Goal: Task Accomplishment & Management: Manage account settings

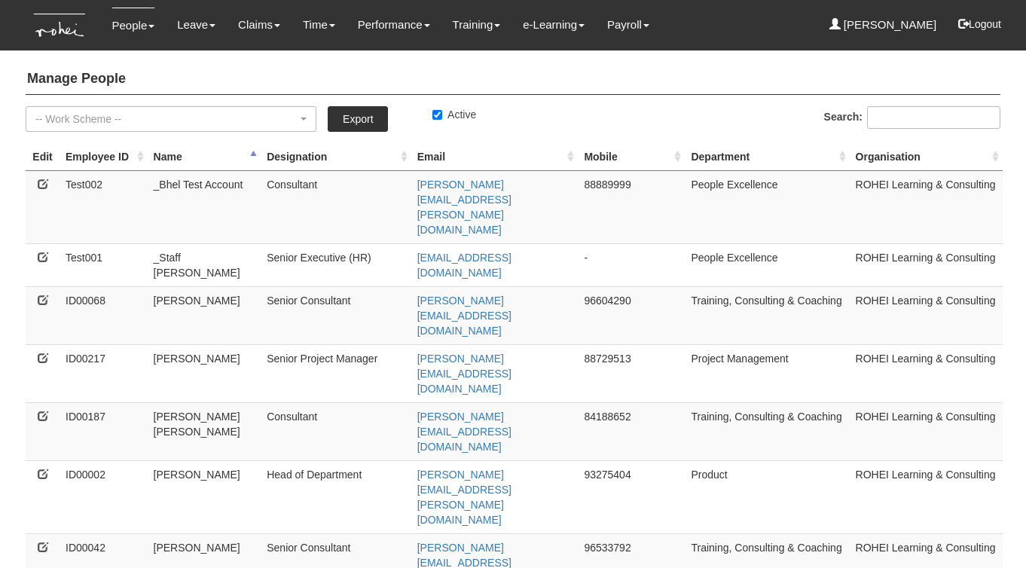
select select "50"
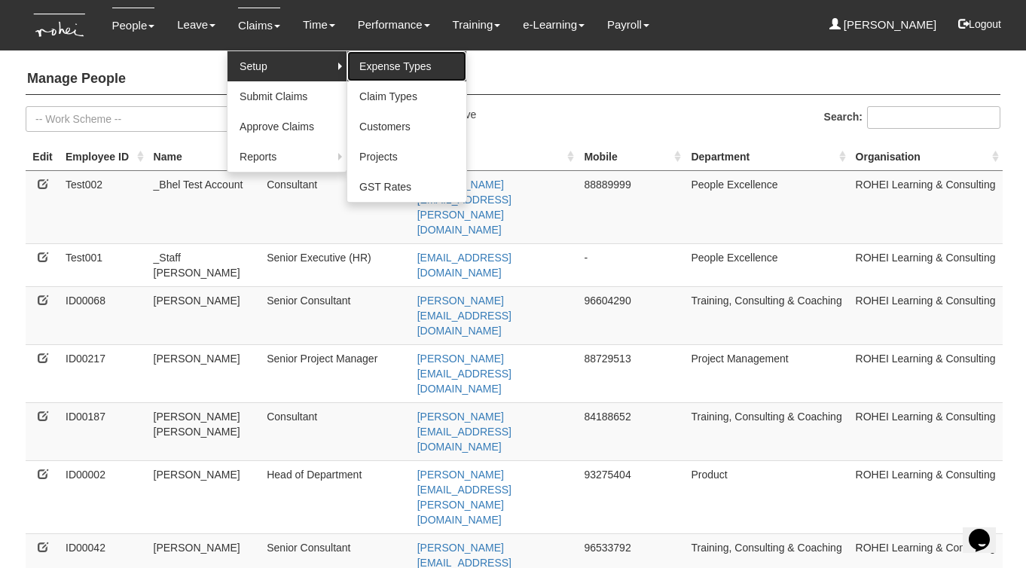
click at [396, 72] on link "Expense Types" at bounding box center [406, 66] width 119 height 30
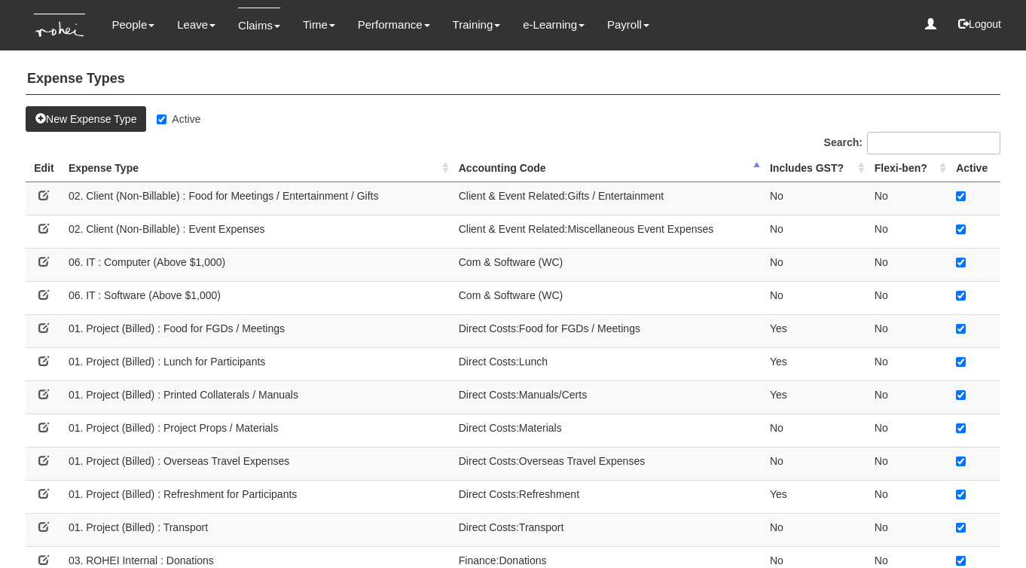
select select "50"
click at [447, 168] on th "Expense Type" at bounding box center [258, 168] width 390 height 28
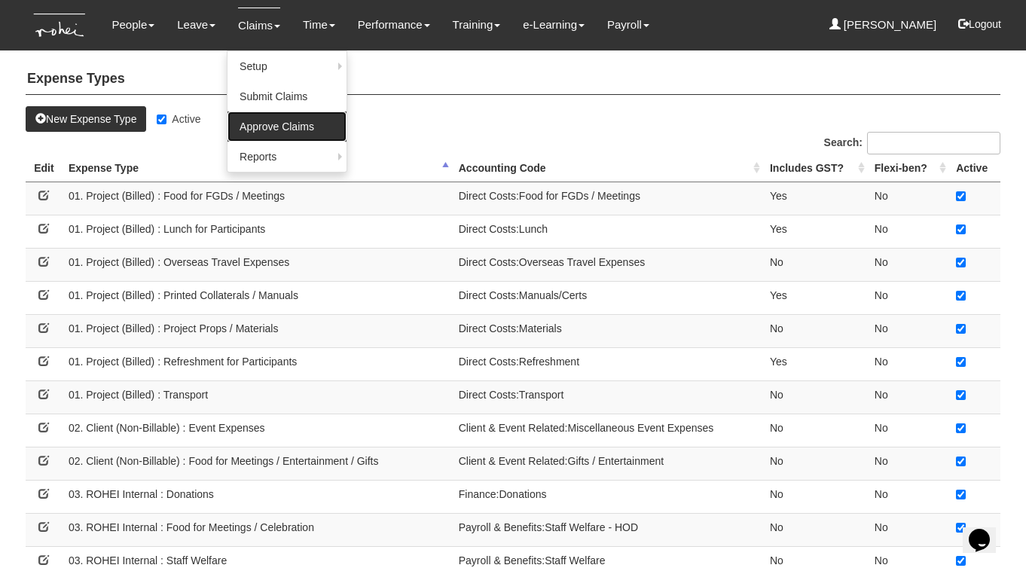
click at [252, 131] on link "Approve Claims" at bounding box center [286, 126] width 119 height 30
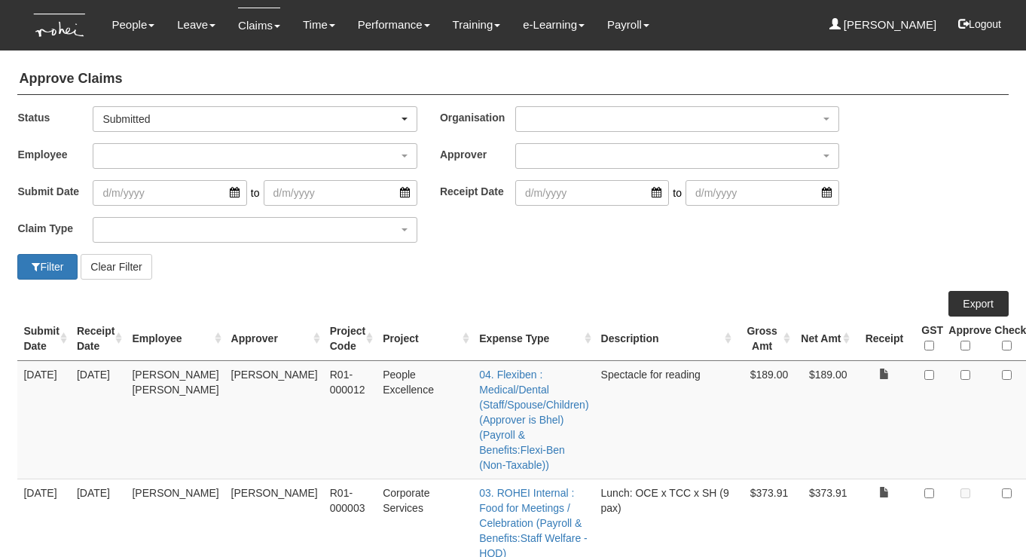
select select "50"
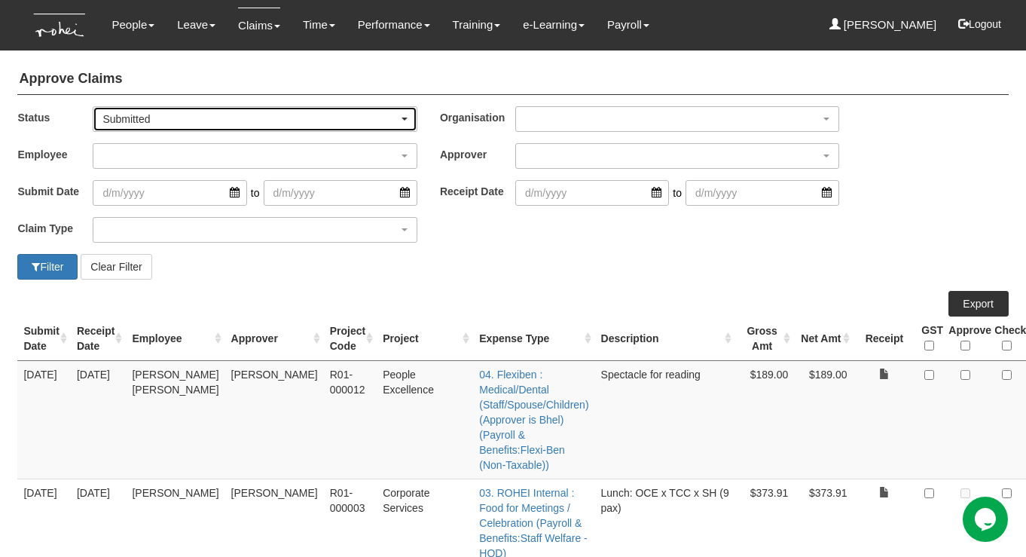
click at [235, 115] on div "Submitted" at bounding box center [249, 118] width 295 height 15
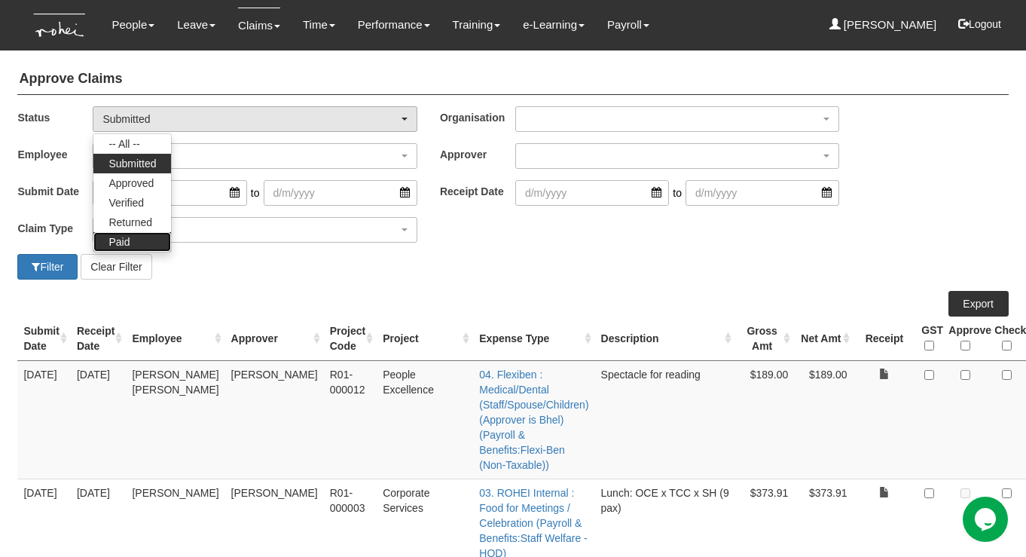
click at [130, 236] on link "Paid" at bounding box center [132, 242] width 78 height 20
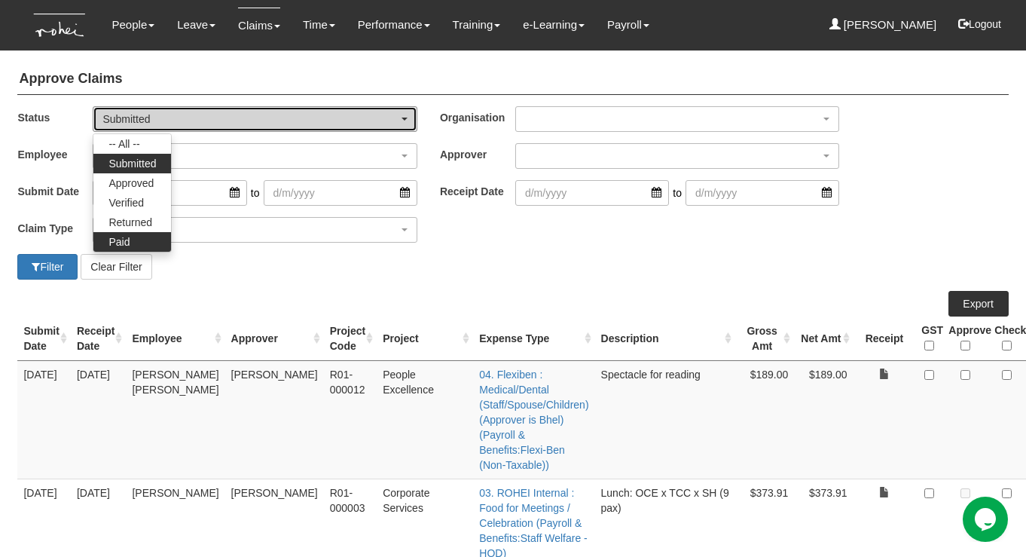
select select "Paid"
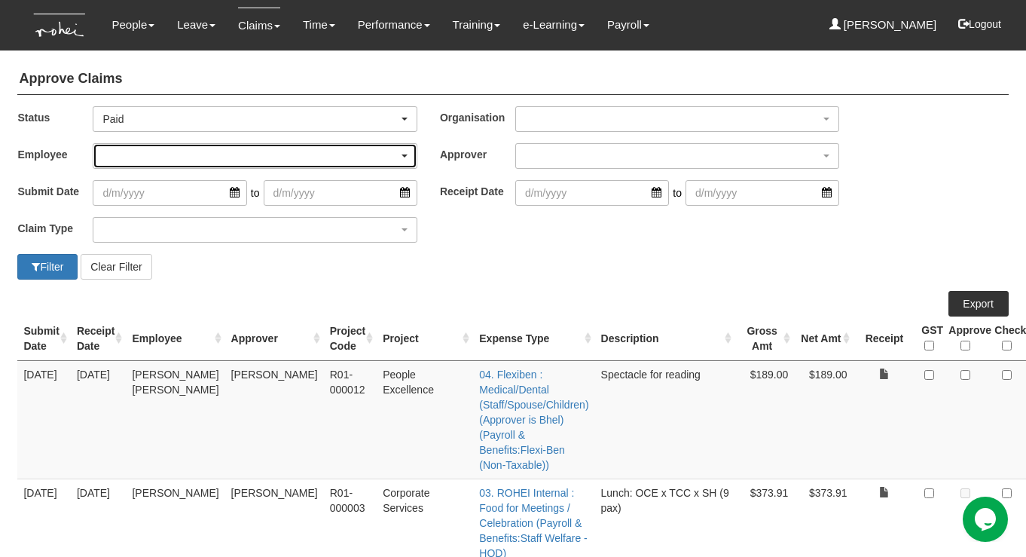
click at [135, 151] on div "button" at bounding box center [254, 156] width 322 height 24
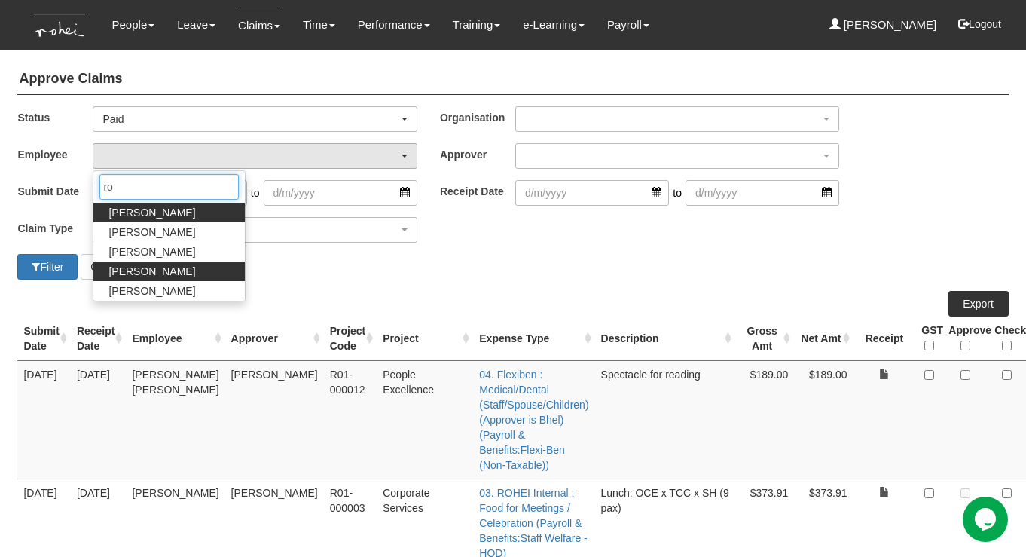
type input "ro"
click at [130, 267] on span "[PERSON_NAME]" at bounding box center [151, 271] width 87 height 15
select select "5a253378-523a-4c52-9c83-550f69dab0df"
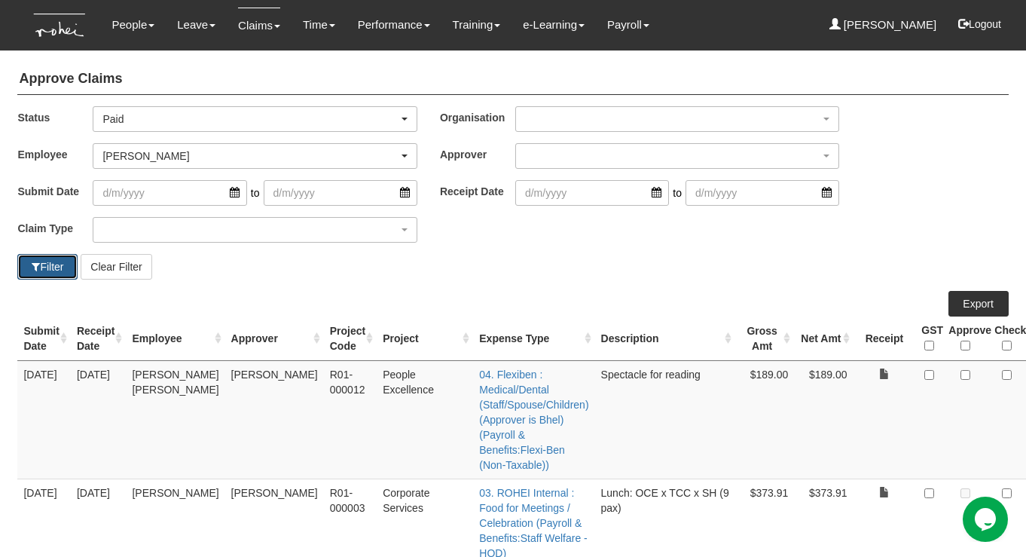
click at [51, 265] on button "Filter" at bounding box center [47, 267] width 60 height 26
select select "50"
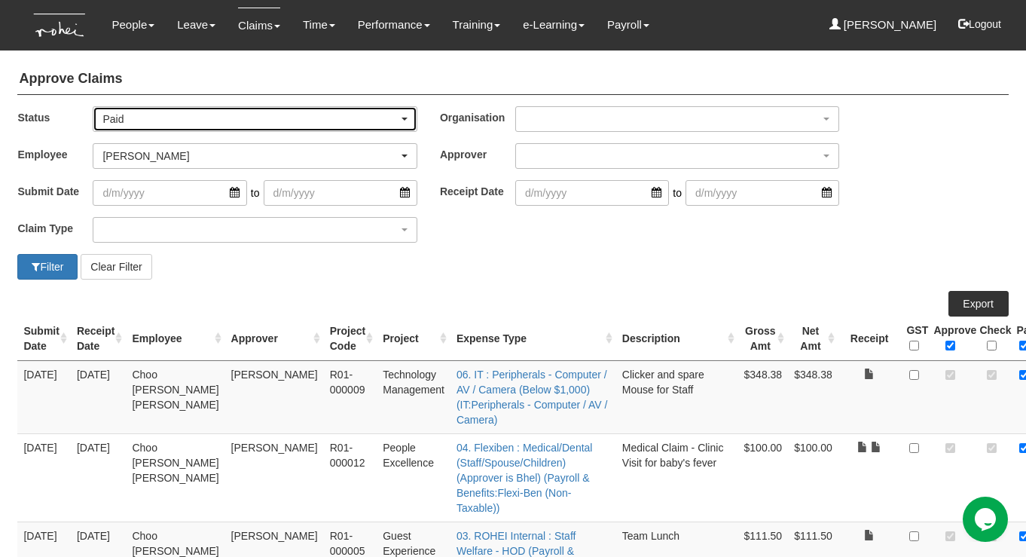
click at [198, 121] on div "Paid" at bounding box center [249, 118] width 295 height 15
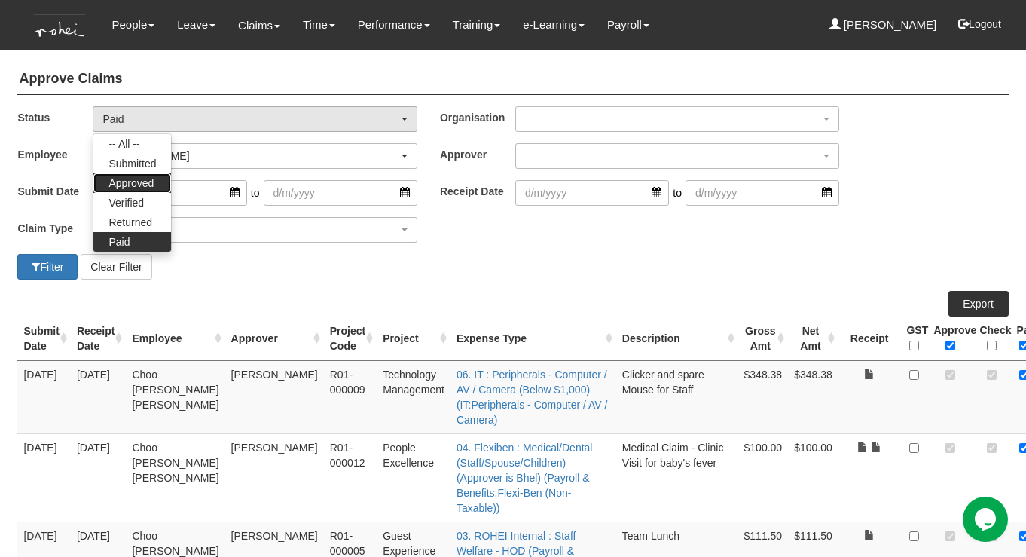
click at [139, 190] on link "Approved" at bounding box center [132, 183] width 78 height 20
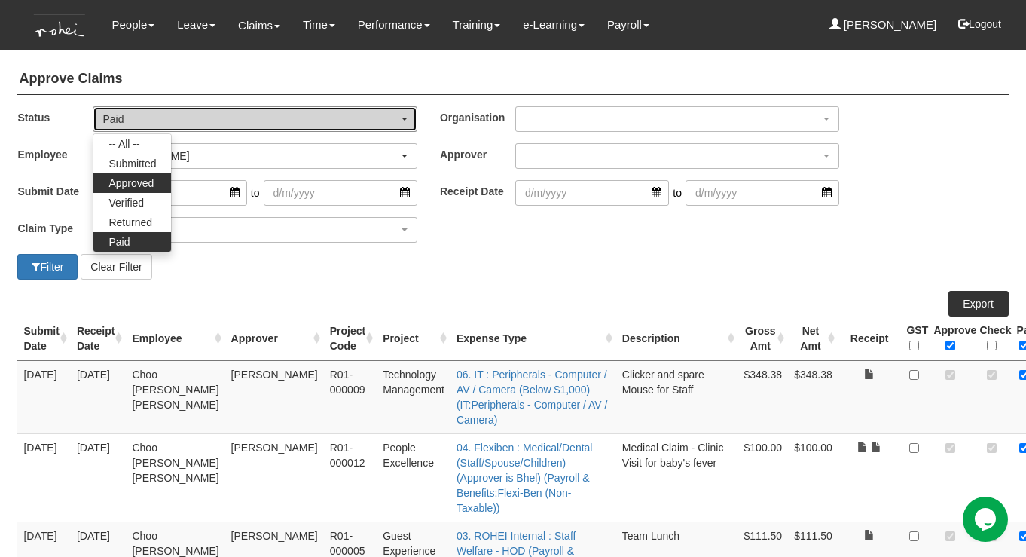
select select "Approved"
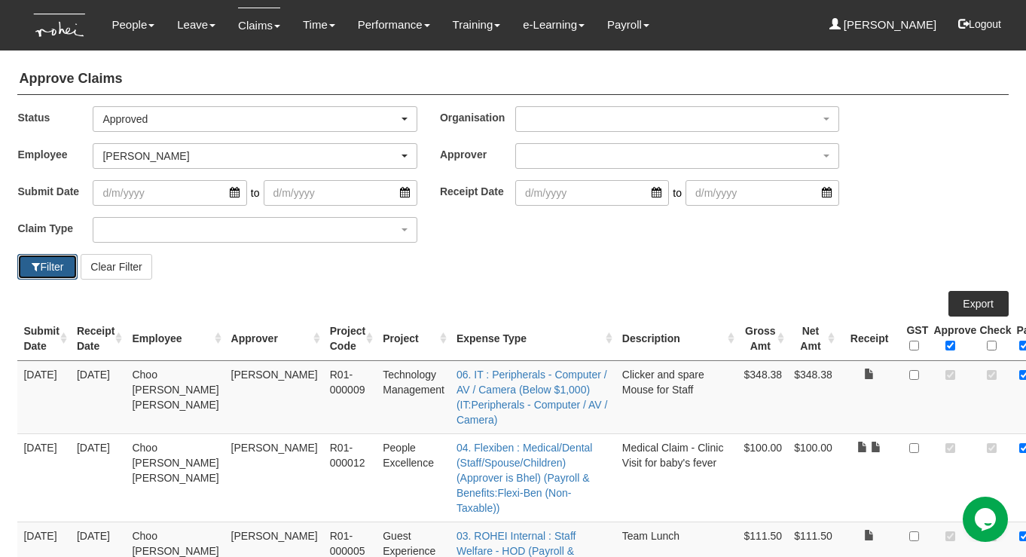
click at [61, 266] on button "Filter" at bounding box center [47, 267] width 60 height 26
select select "50"
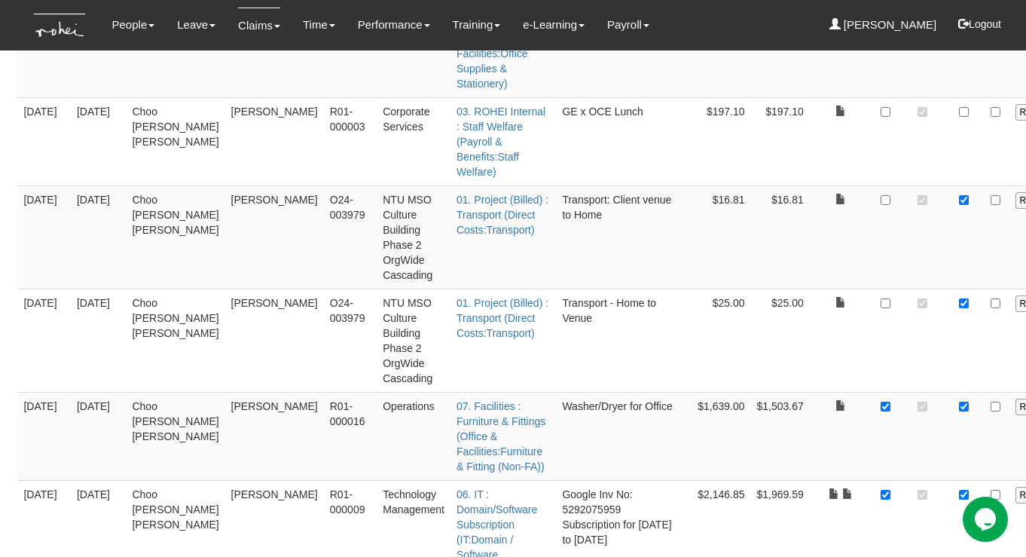
scroll to position [368, 0]
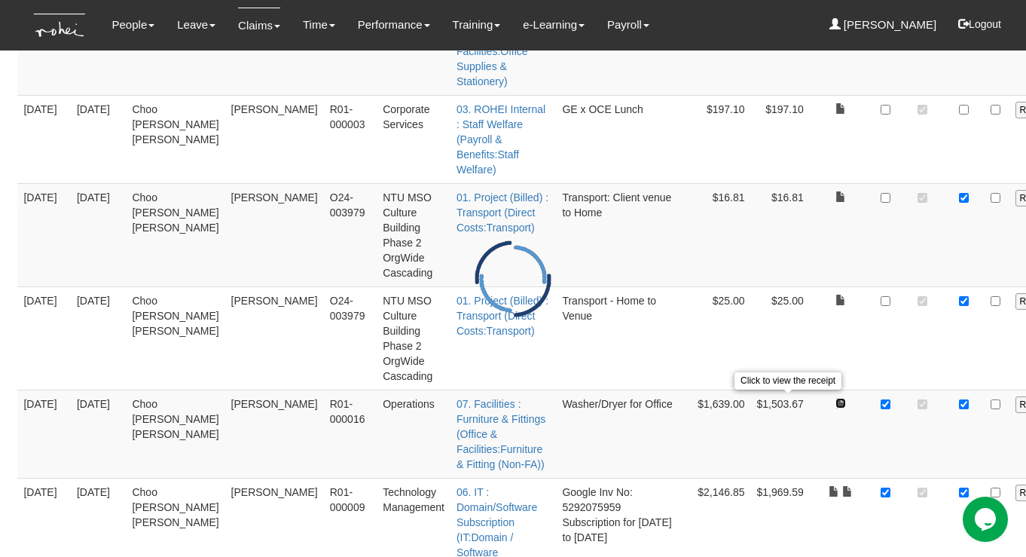
click at [835, 400] on link at bounding box center [840, 403] width 11 height 11
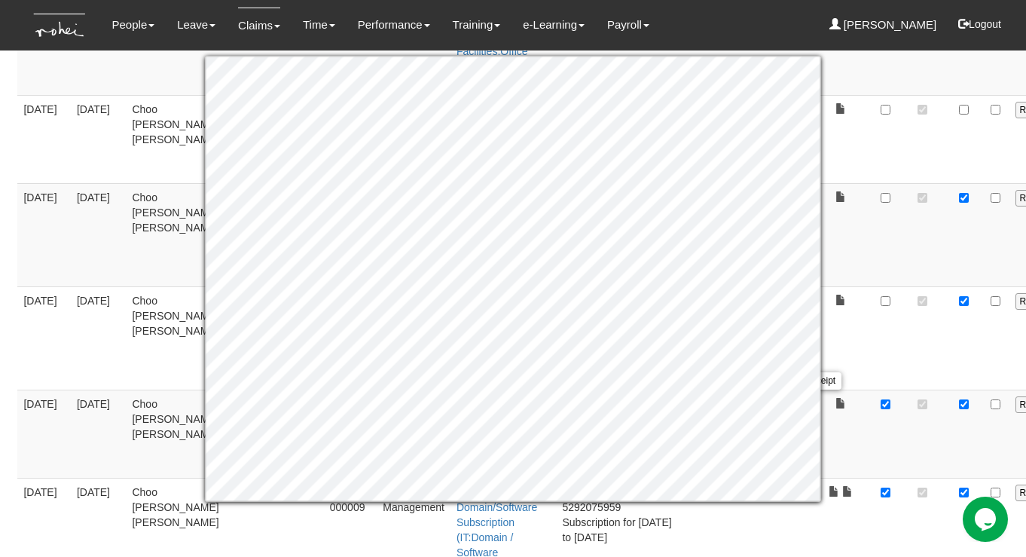
click at [97, 153] on td "26/8/2025" at bounding box center [99, 139] width 56 height 88
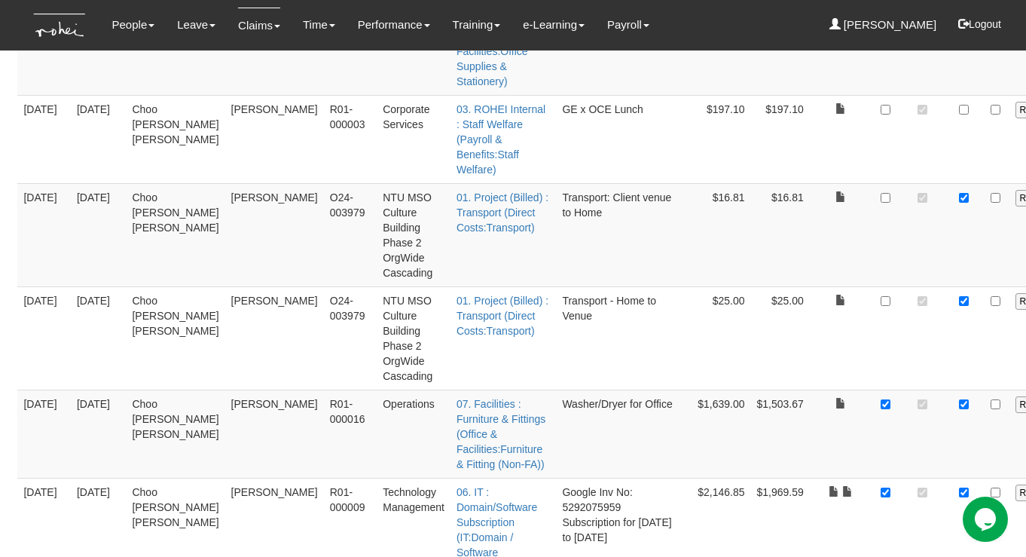
scroll to position [0, 0]
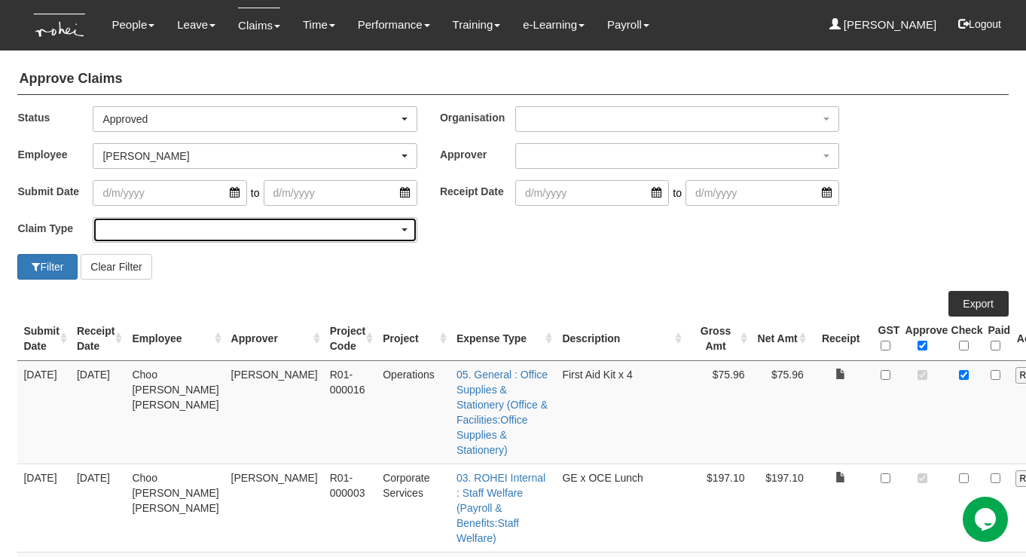
click at [193, 234] on div "button" at bounding box center [254, 230] width 322 height 24
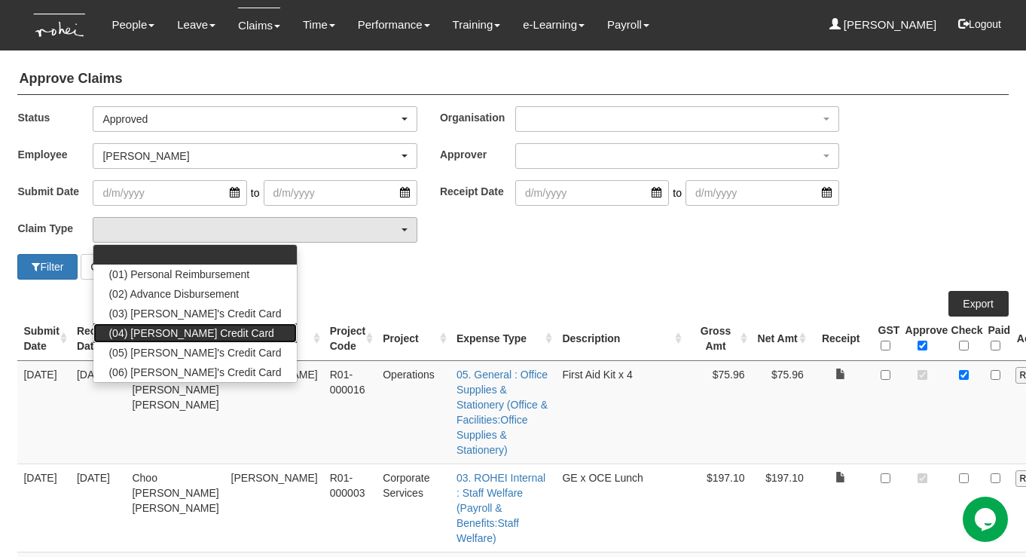
click at [163, 332] on span "(04) Roy's Credit Card" at bounding box center [190, 332] width 165 height 15
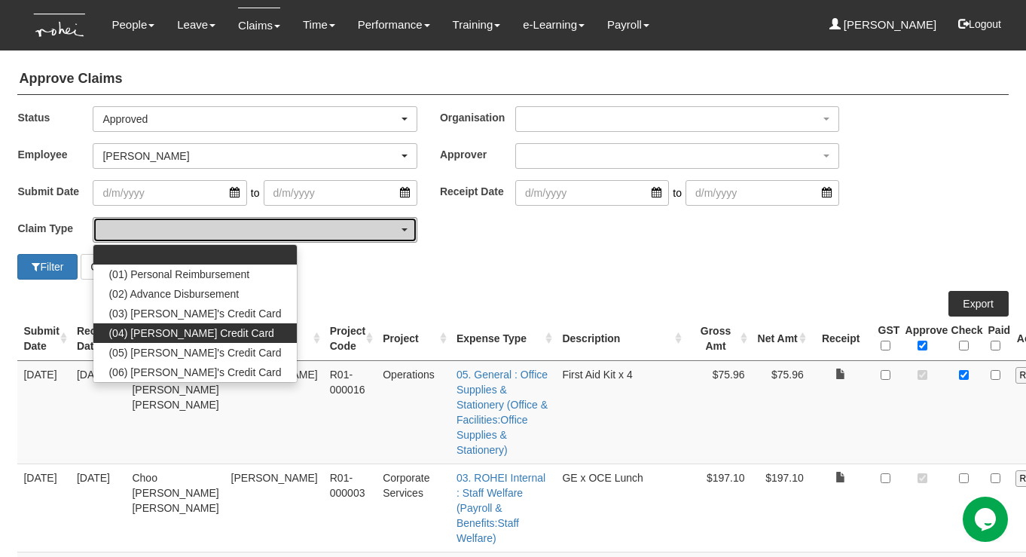
select select "16"
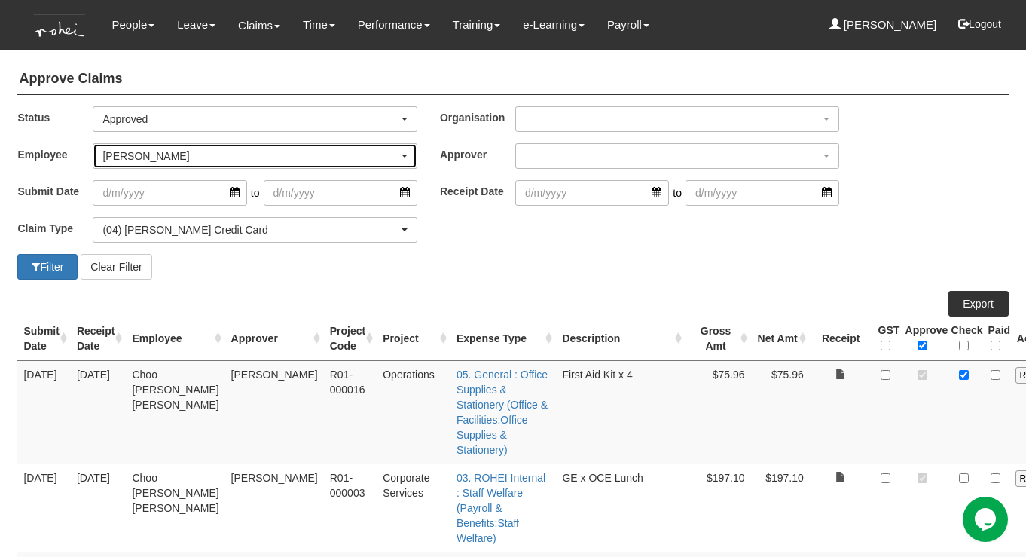
click at [172, 154] on div "[PERSON_NAME]" at bounding box center [249, 155] width 295 height 15
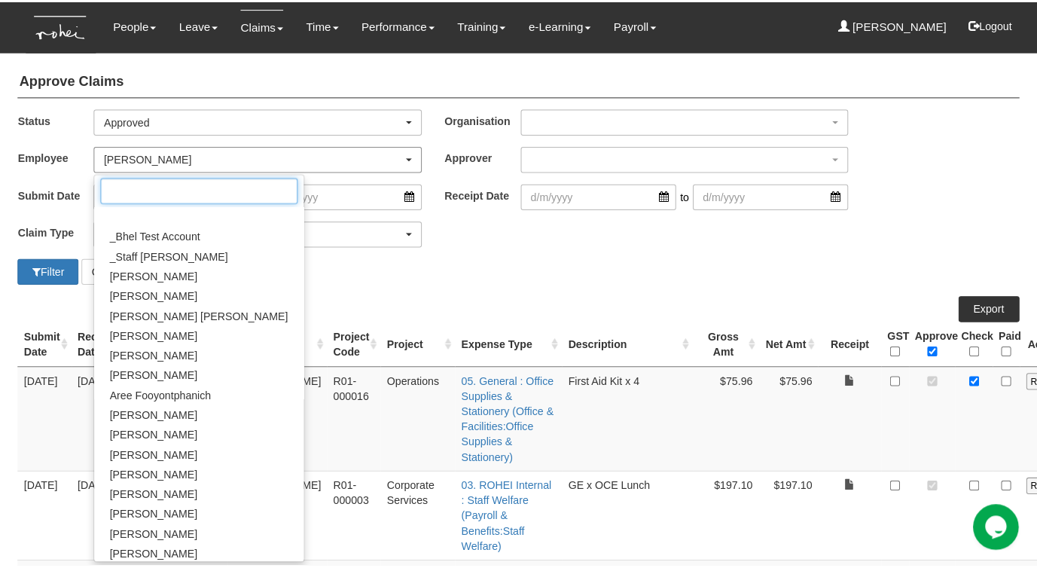
scroll to position [794, 0]
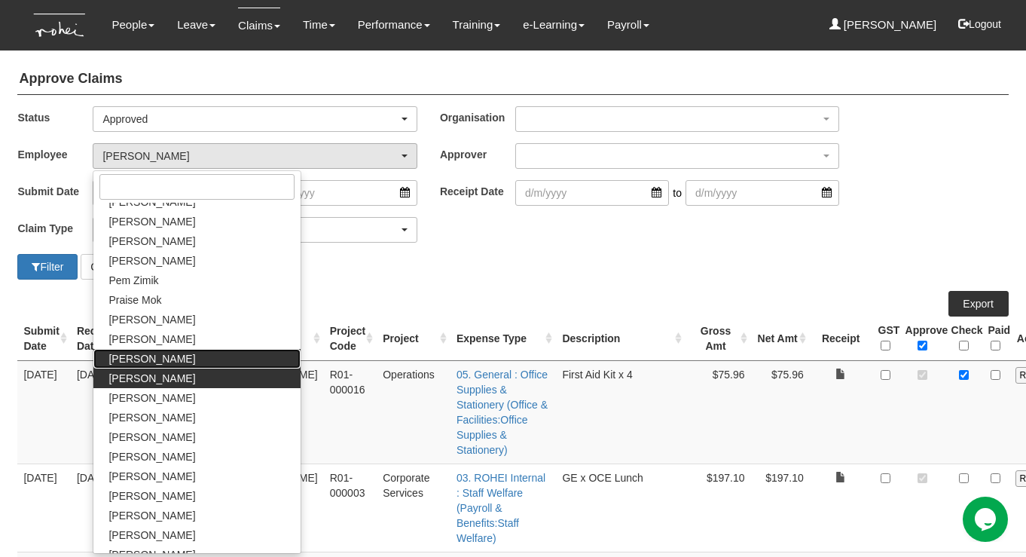
click at [120, 355] on span "[PERSON_NAME]" at bounding box center [151, 358] width 87 height 15
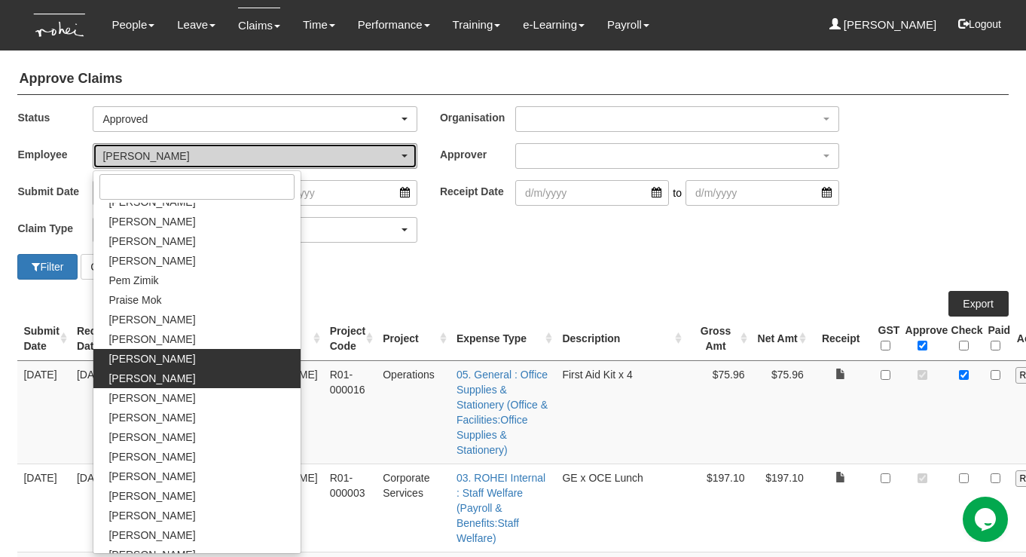
select select "14c70067-d654-436c-959d-c4e18fa1d7bc"
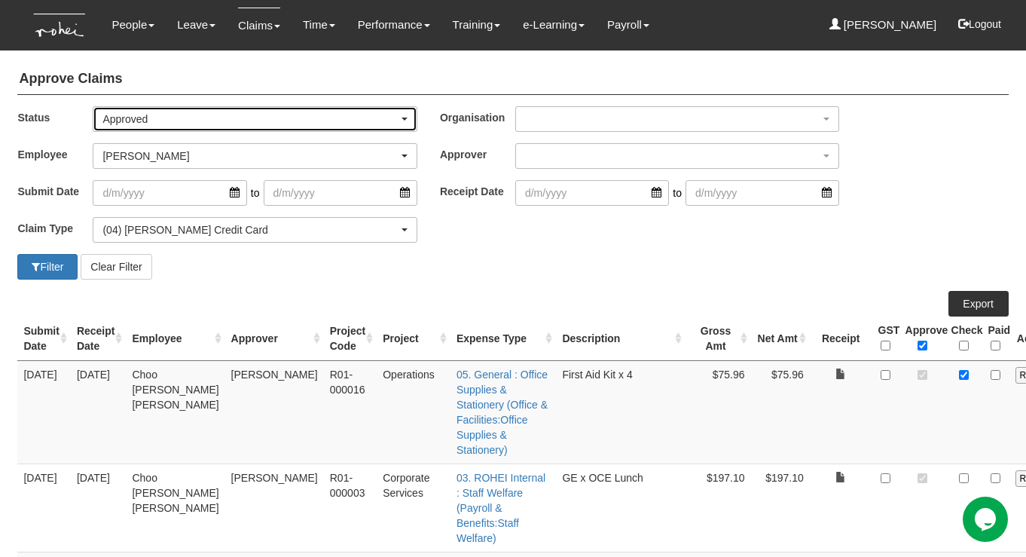
click at [175, 119] on div "Approved" at bounding box center [249, 118] width 295 height 15
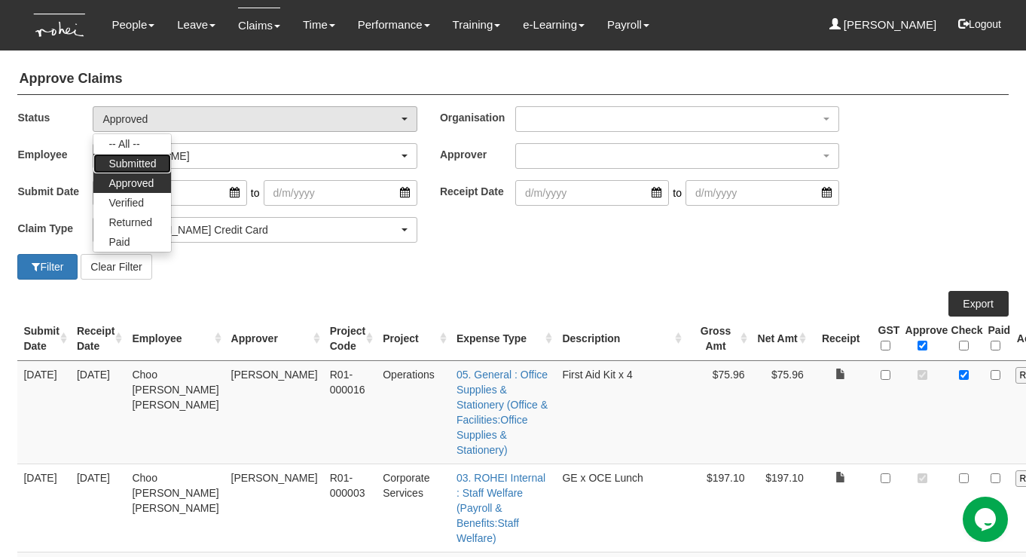
click at [133, 157] on span "Submitted" at bounding box center [131, 163] width 47 height 15
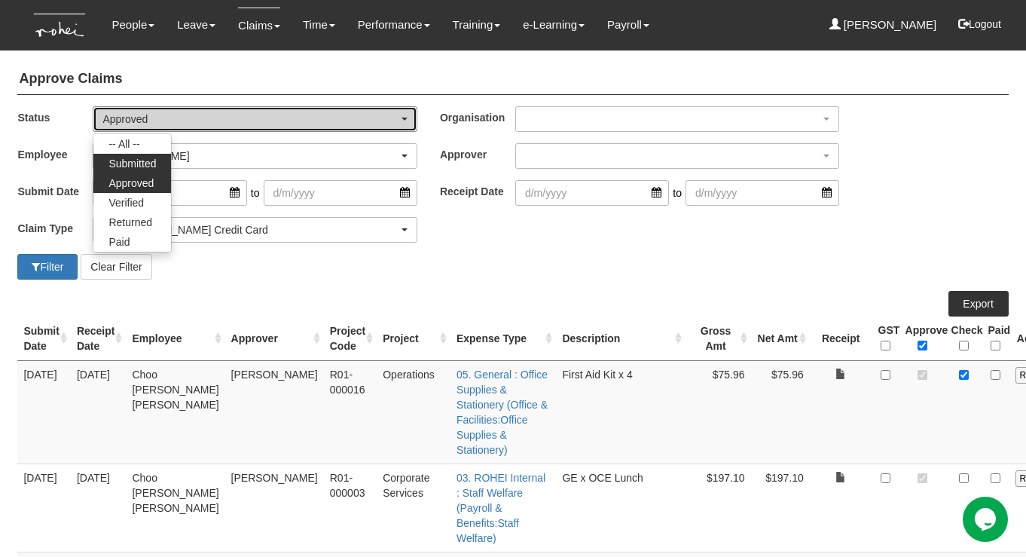
select select "Submitted"
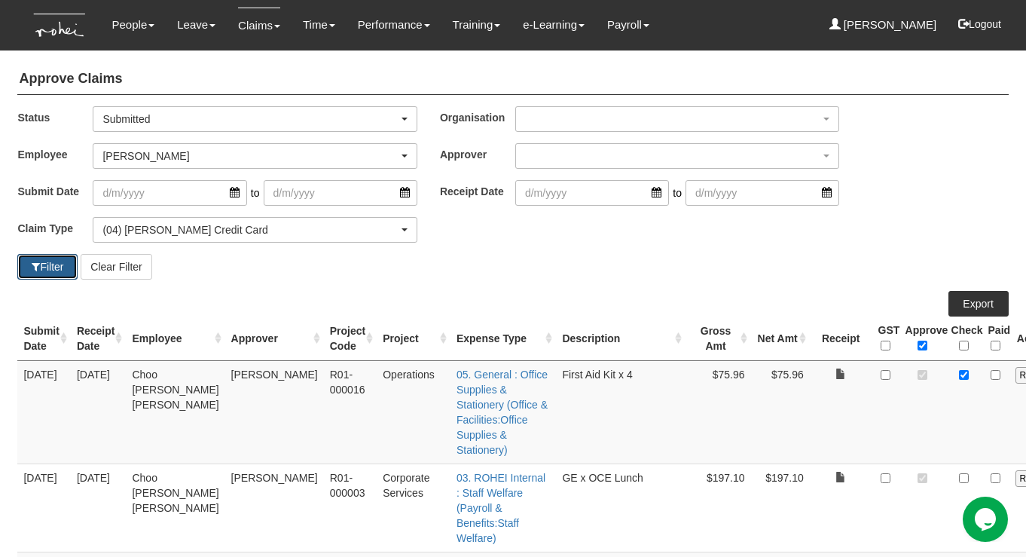
click at [45, 264] on button "Filter" at bounding box center [47, 267] width 60 height 26
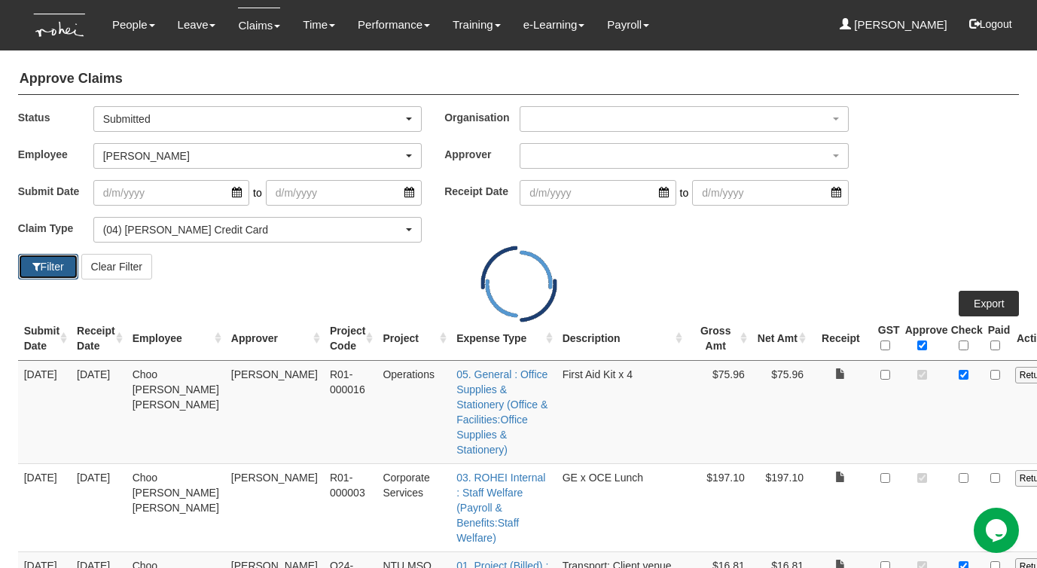
select select "50"
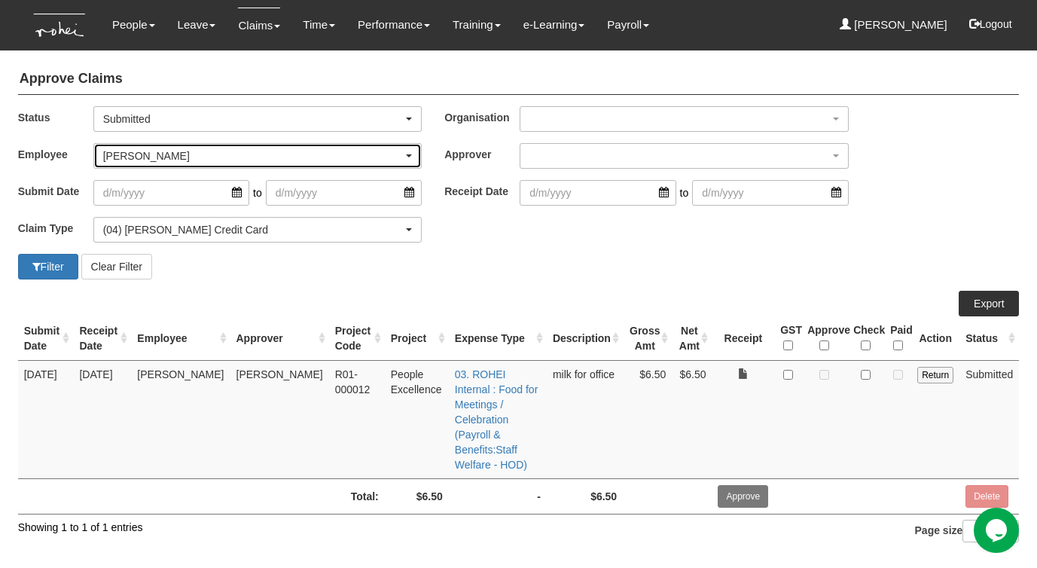
click at [182, 154] on div "[PERSON_NAME]" at bounding box center [253, 155] width 301 height 15
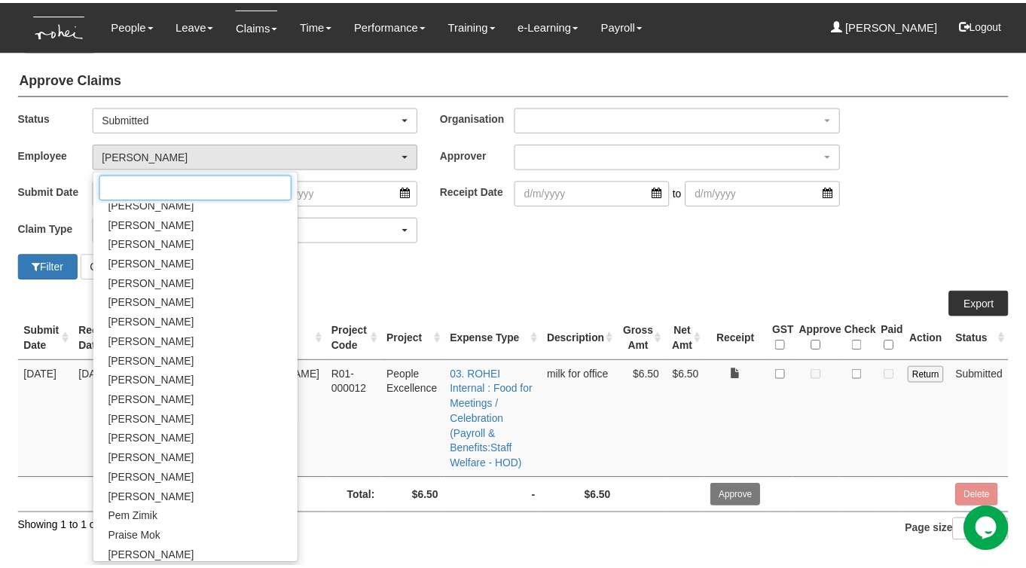
scroll to position [548, 0]
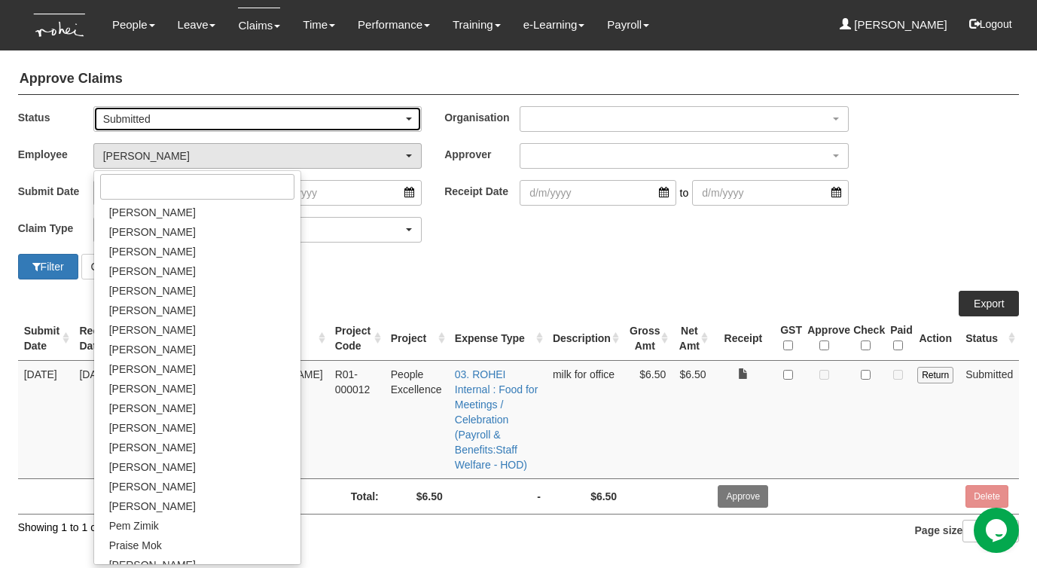
click at [185, 118] on div "Submitted" at bounding box center [253, 118] width 301 height 15
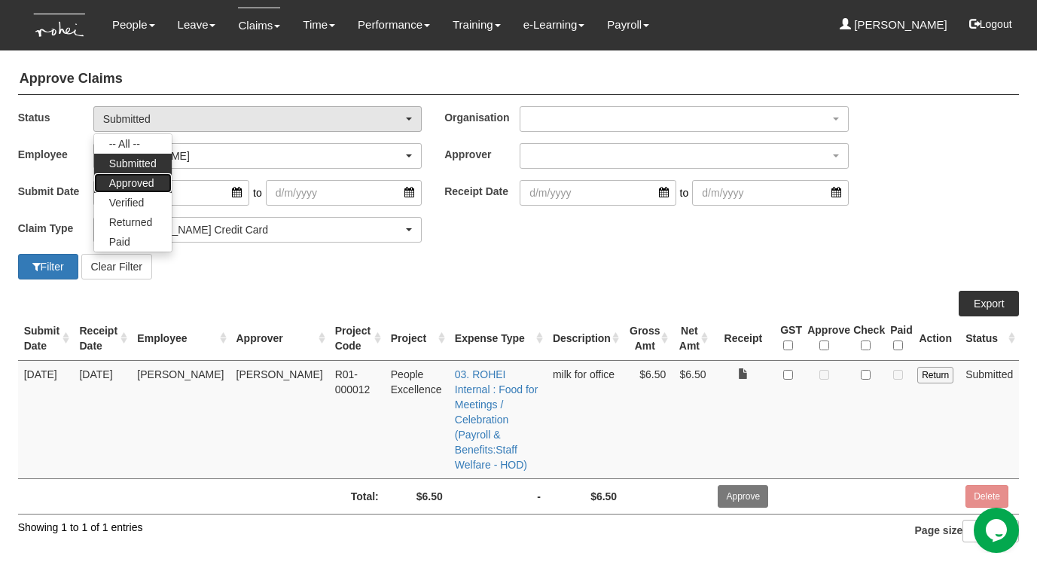
click at [132, 182] on span "Approved" at bounding box center [131, 183] width 45 height 15
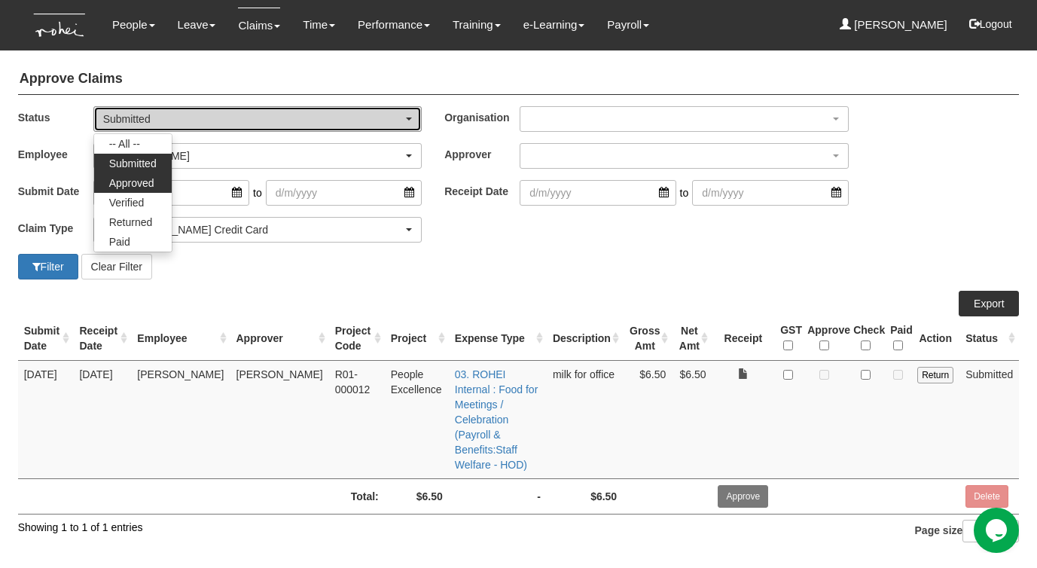
select select "Approved"
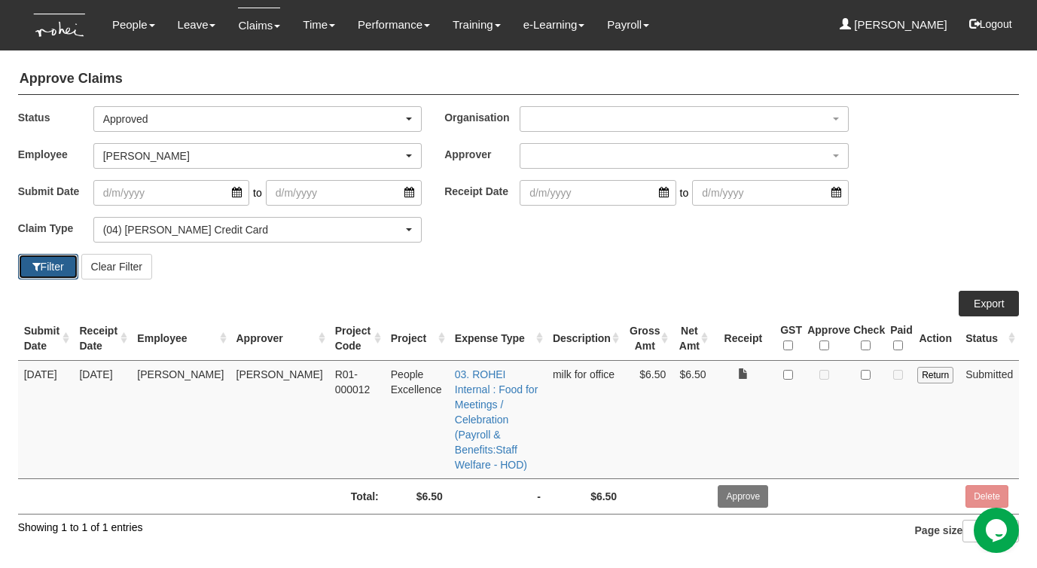
click at [49, 267] on button "Filter" at bounding box center [48, 267] width 60 height 26
select select "50"
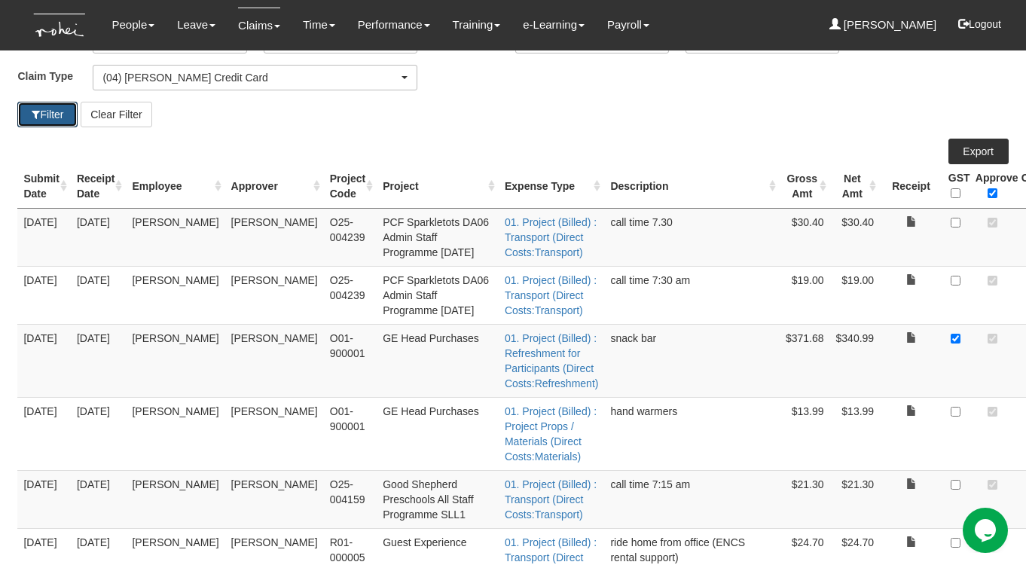
scroll to position [0, 0]
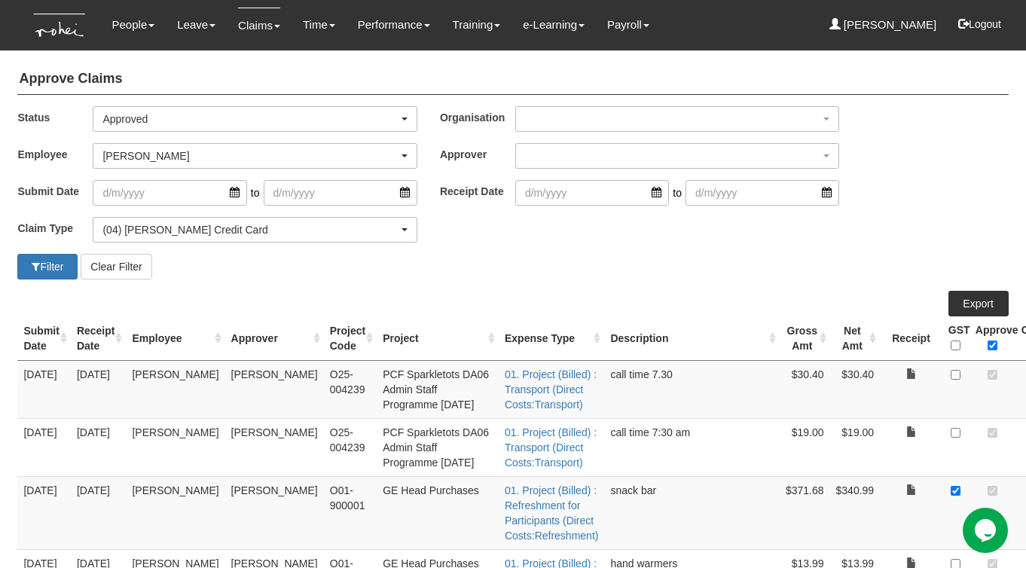
click at [508, 340] on th "Expense Type" at bounding box center [551, 338] width 105 height 44
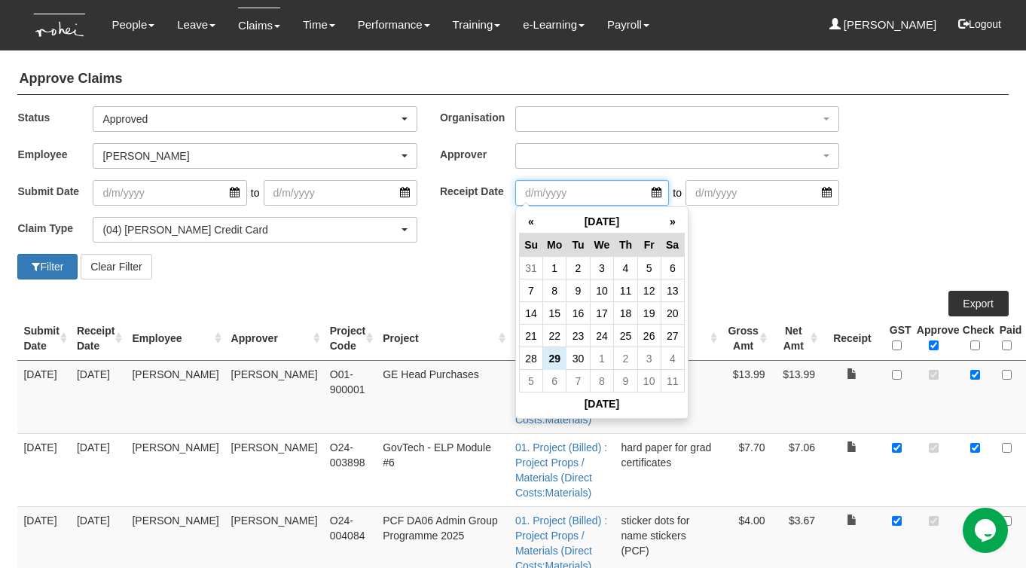
click at [648, 189] on input "search" at bounding box center [592, 193] width 154 height 26
click at [535, 218] on th "«" at bounding box center [530, 221] width 23 height 23
click at [576, 267] on td "1" at bounding box center [577, 268] width 23 height 23
type input "1/7/2025"
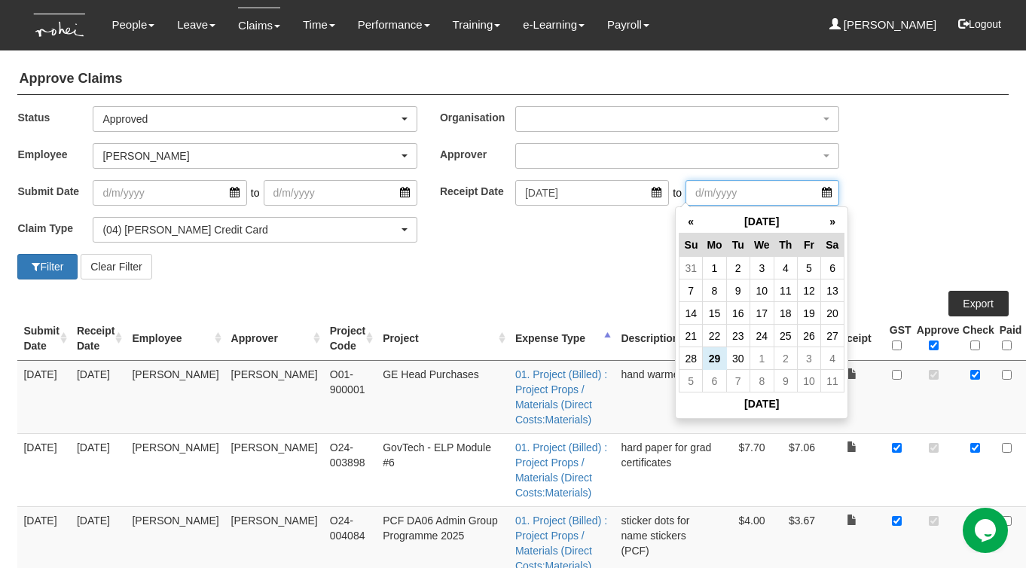
click at [808, 192] on input "search" at bounding box center [762, 193] width 154 height 26
click at [700, 214] on th "«" at bounding box center [690, 221] width 23 height 23
click at [784, 358] on td "31" at bounding box center [785, 358] width 23 height 23
type input "31/7/2025"
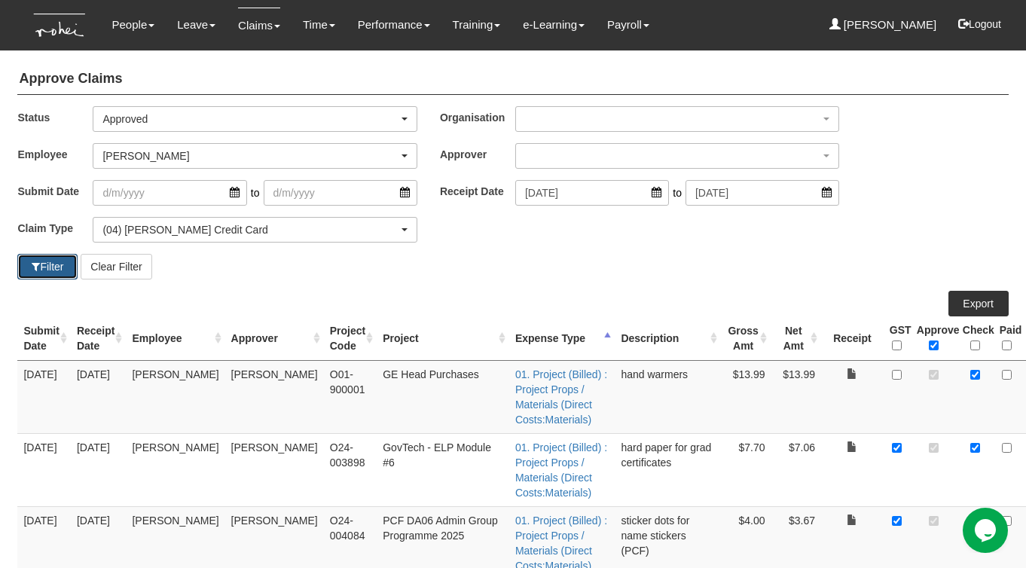
click at [41, 267] on button "Filter" at bounding box center [47, 267] width 60 height 26
select select "50"
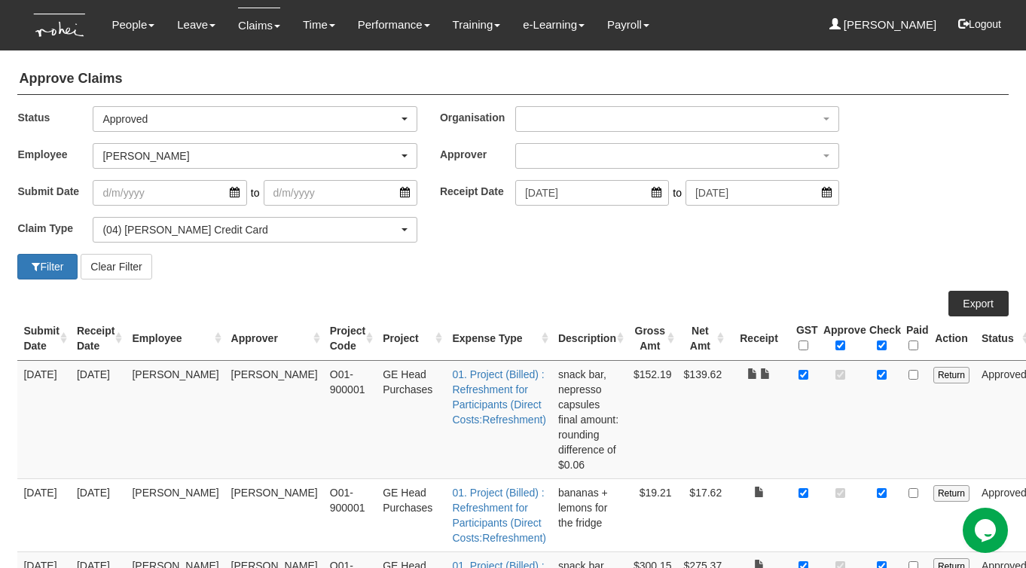
click at [512, 339] on th "Expense Type" at bounding box center [498, 338] width 105 height 44
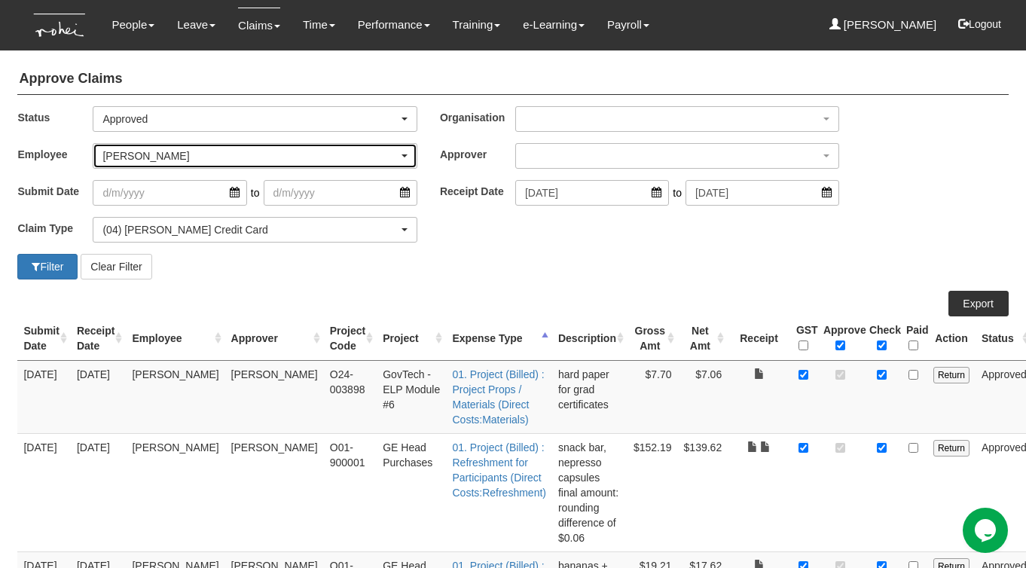
click at [182, 156] on div "[PERSON_NAME]" at bounding box center [249, 155] width 295 height 15
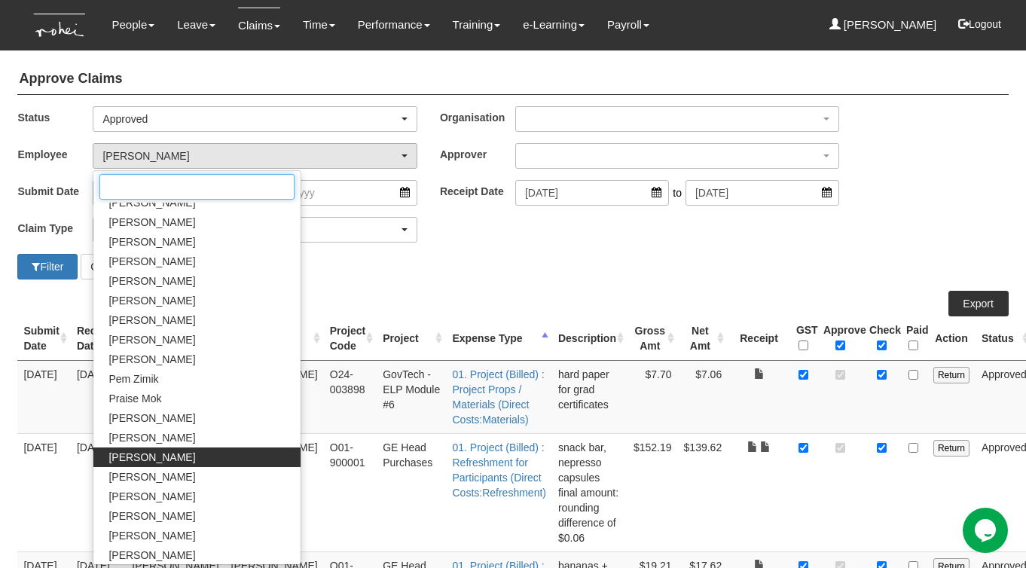
scroll to position [698, 0]
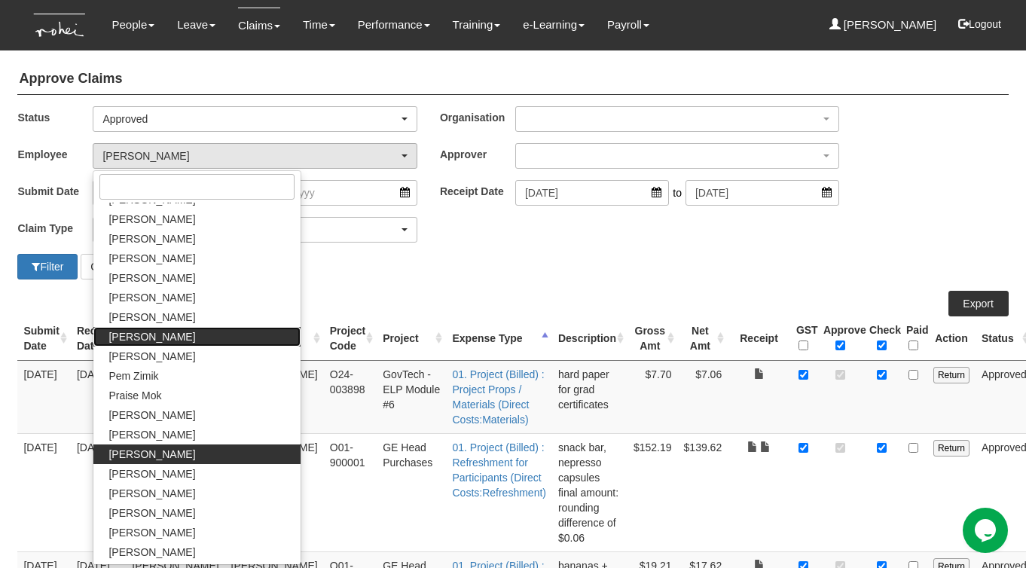
click at [157, 337] on span "[PERSON_NAME]" at bounding box center [151, 336] width 87 height 15
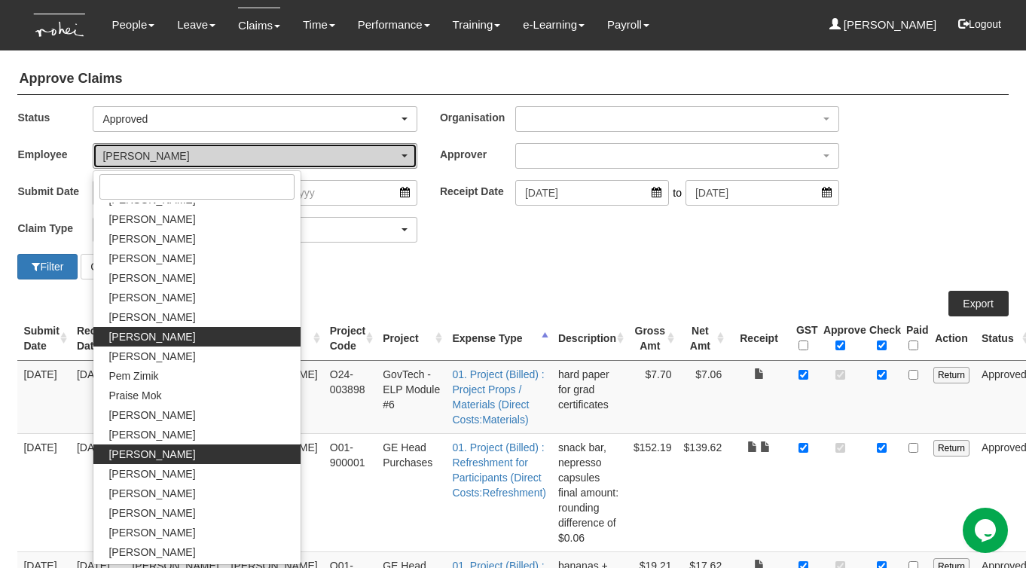
select select "6c7edb49-7ae9-4b9f-b850-86f1e0ad6dd3"
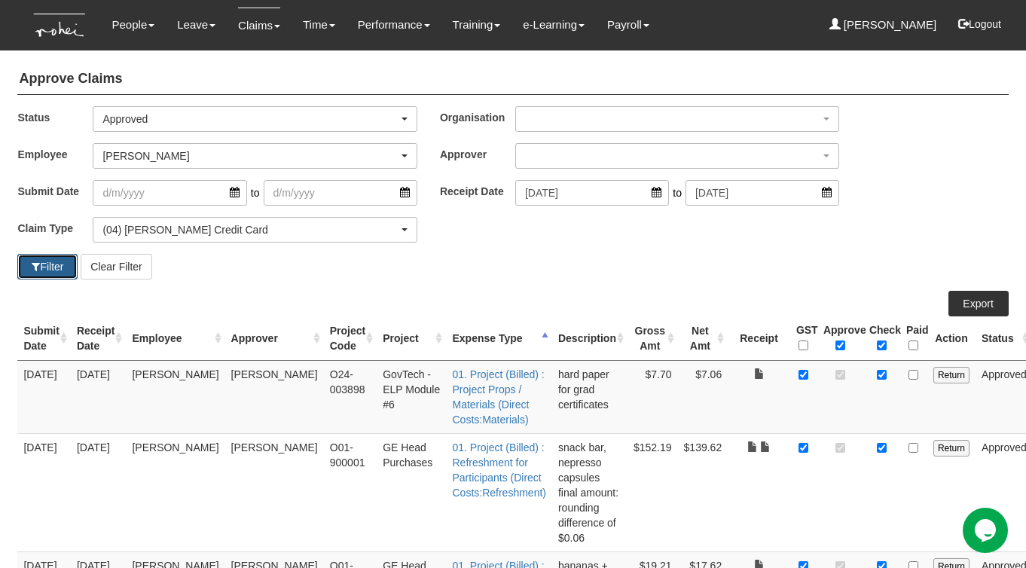
click at [42, 267] on button "Filter" at bounding box center [47, 267] width 60 height 26
select select "50"
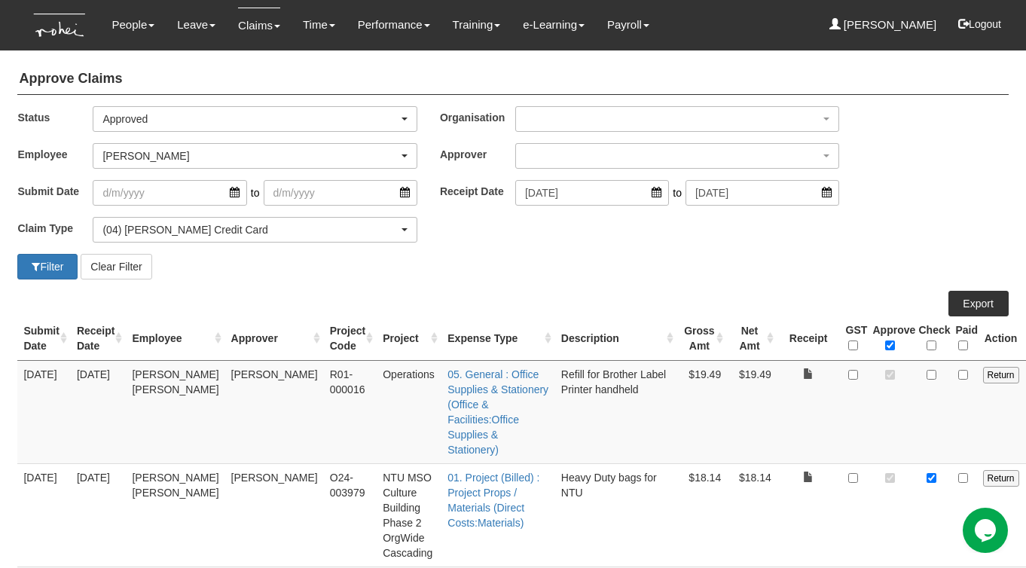
click at [518, 338] on th "Expense Type" at bounding box center [498, 338] width 114 height 44
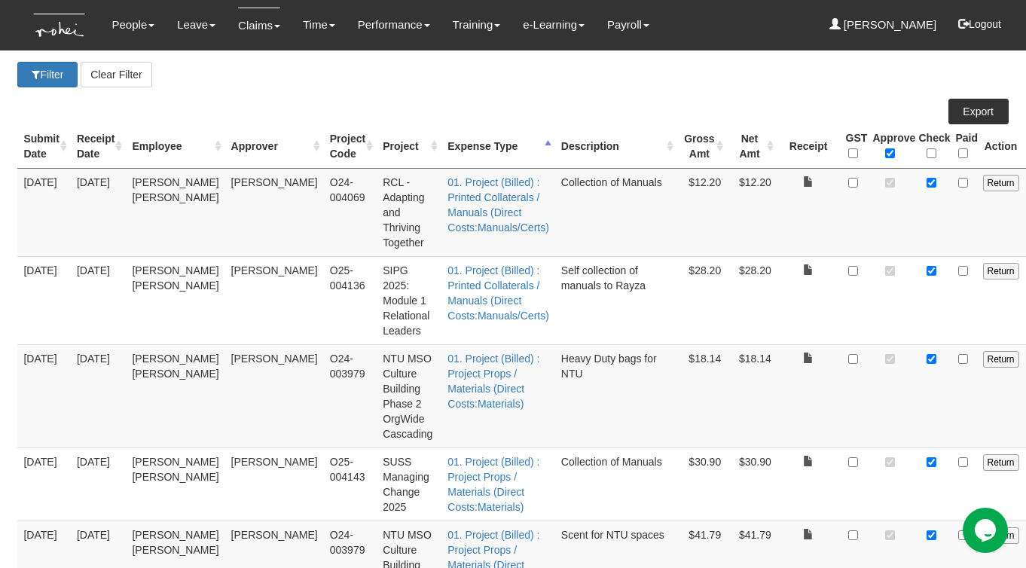
scroll to position [0, 0]
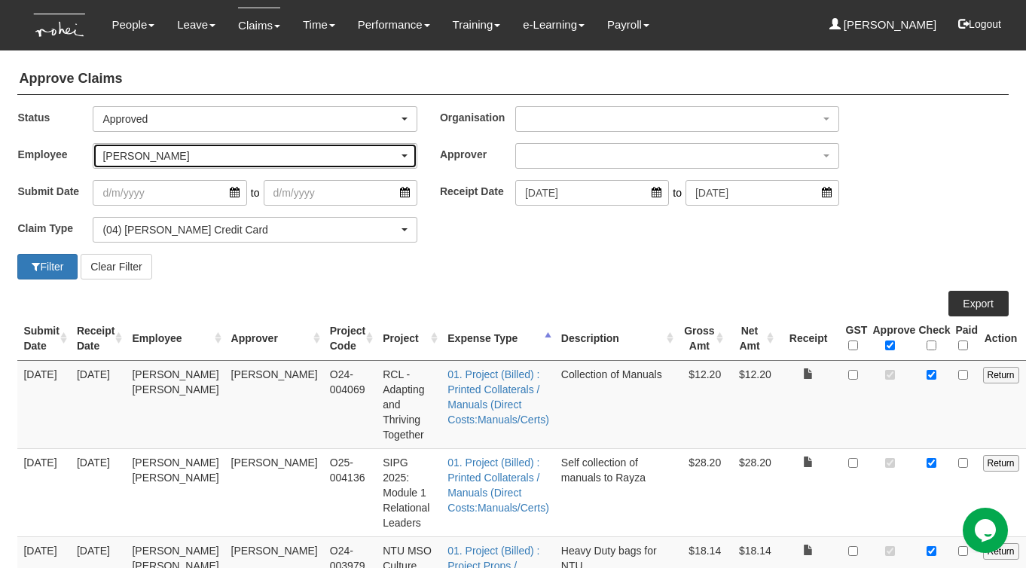
click at [248, 158] on div "[PERSON_NAME]" at bounding box center [249, 155] width 295 height 15
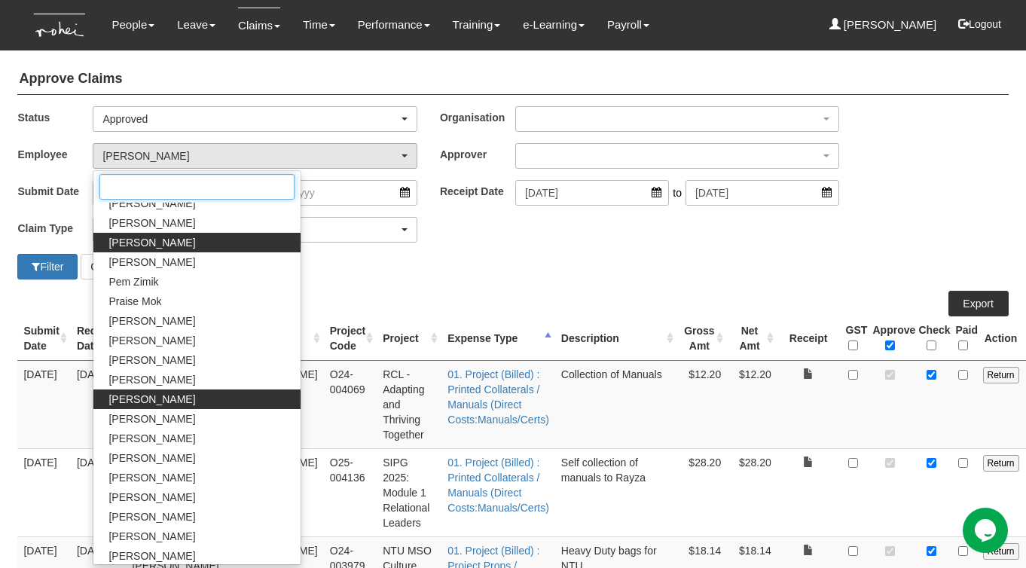
scroll to position [813, 0]
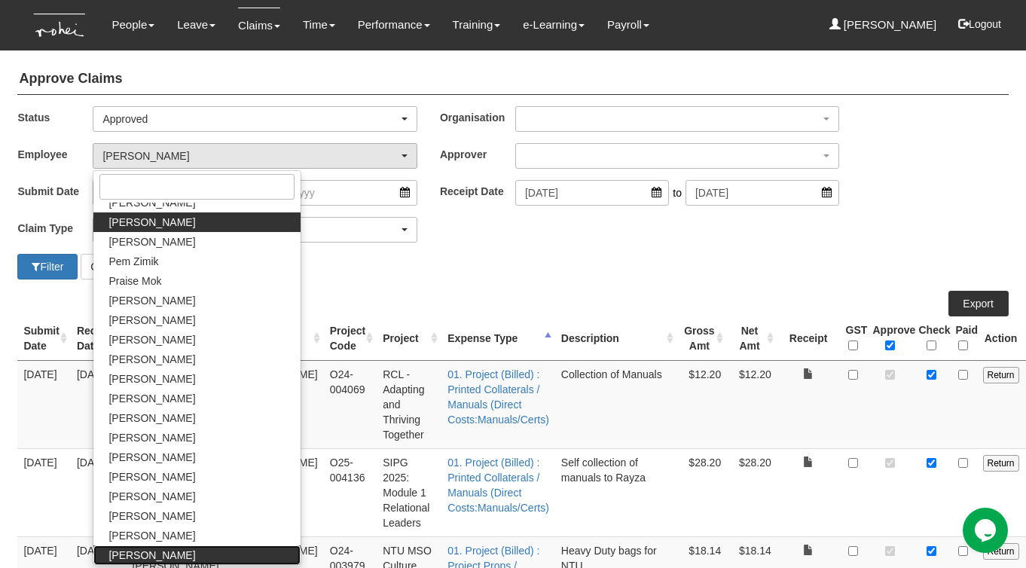
click at [139, 553] on span "Zafirah Zambari" at bounding box center [151, 555] width 87 height 15
select select "876c00e4-fa50-4167-a49c-d08d05126001"
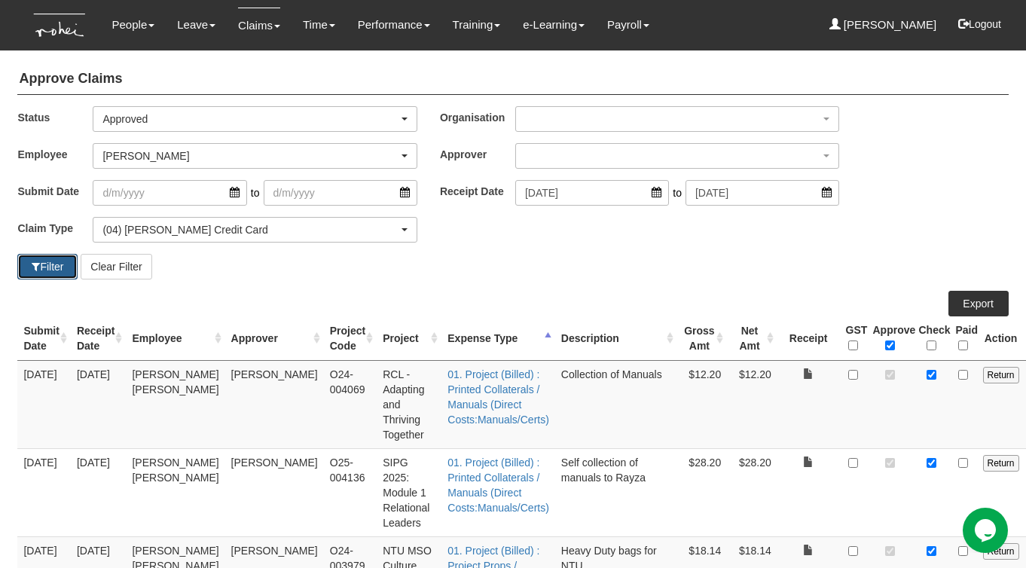
click at [50, 265] on button "Filter" at bounding box center [47, 267] width 60 height 26
select select "50"
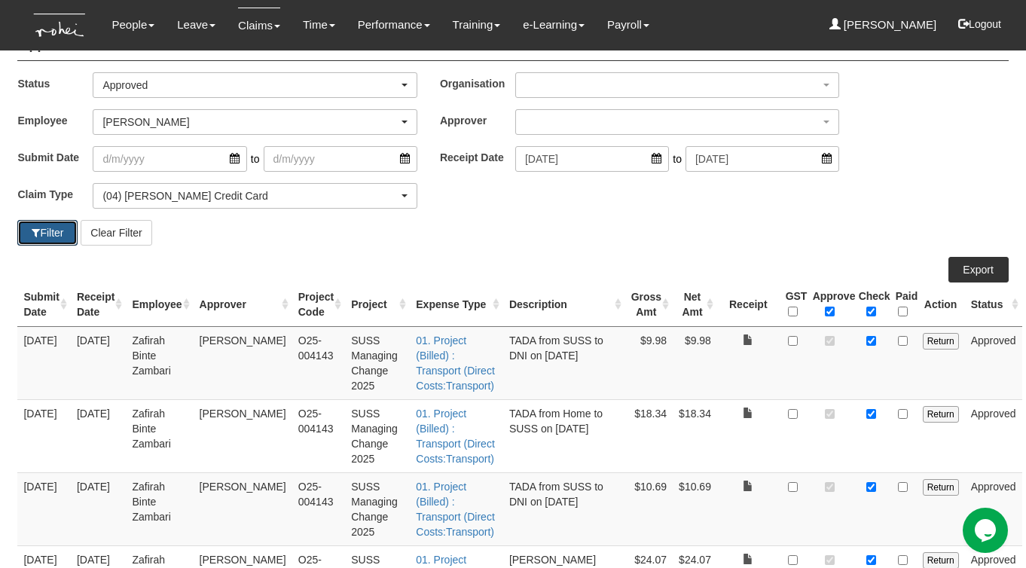
scroll to position [47, 0]
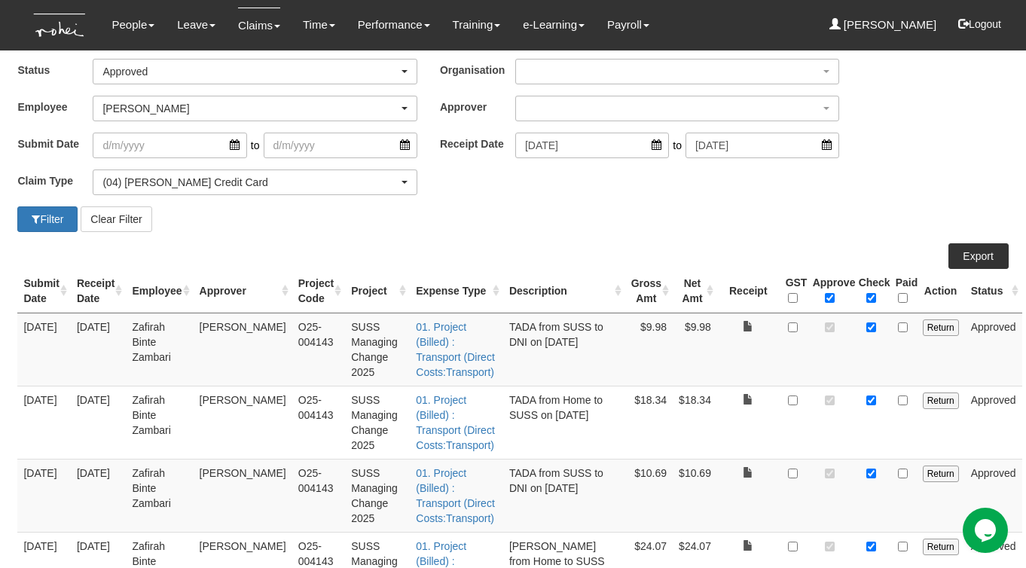
click at [503, 292] on th "Expense Type" at bounding box center [456, 291] width 93 height 44
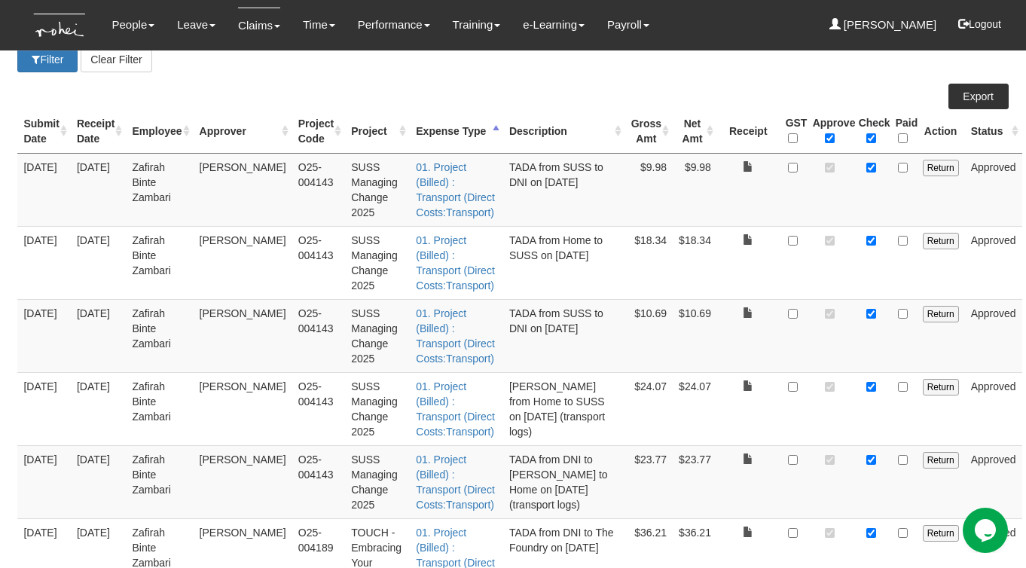
scroll to position [0, 0]
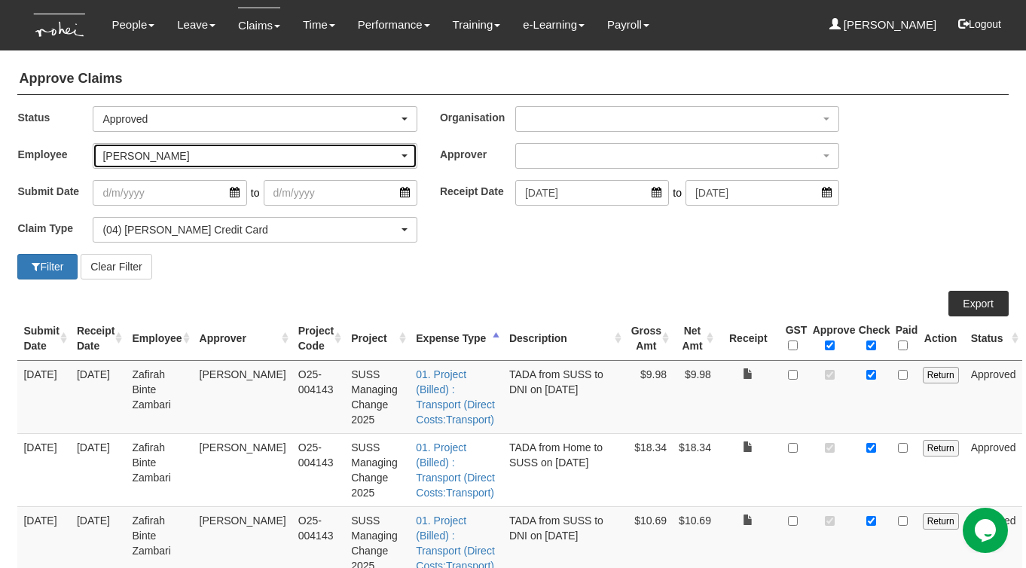
click at [223, 151] on div "Zafirah Zambari" at bounding box center [249, 155] width 295 height 15
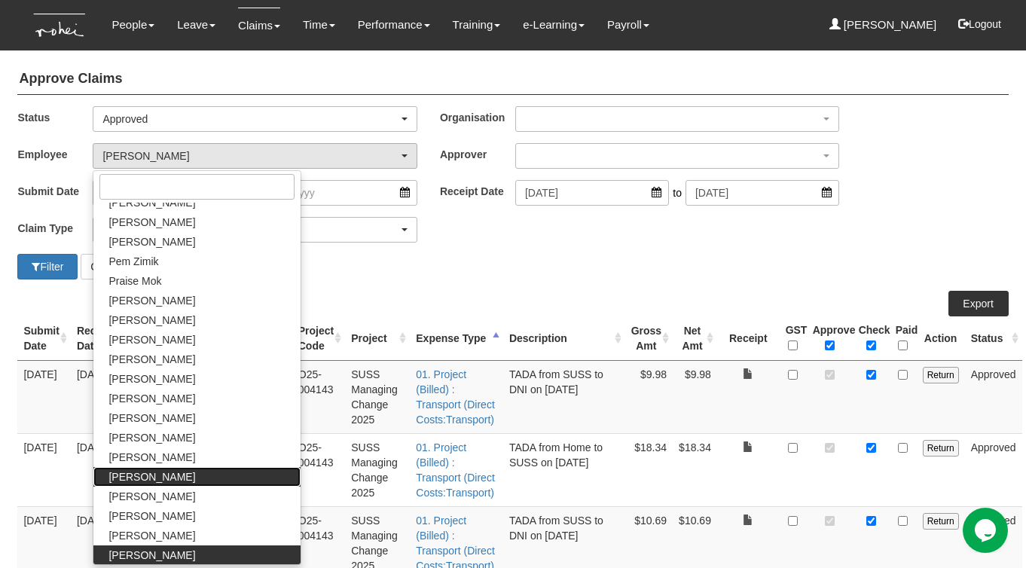
click at [131, 475] on span "Valerie Chui" at bounding box center [151, 476] width 87 height 15
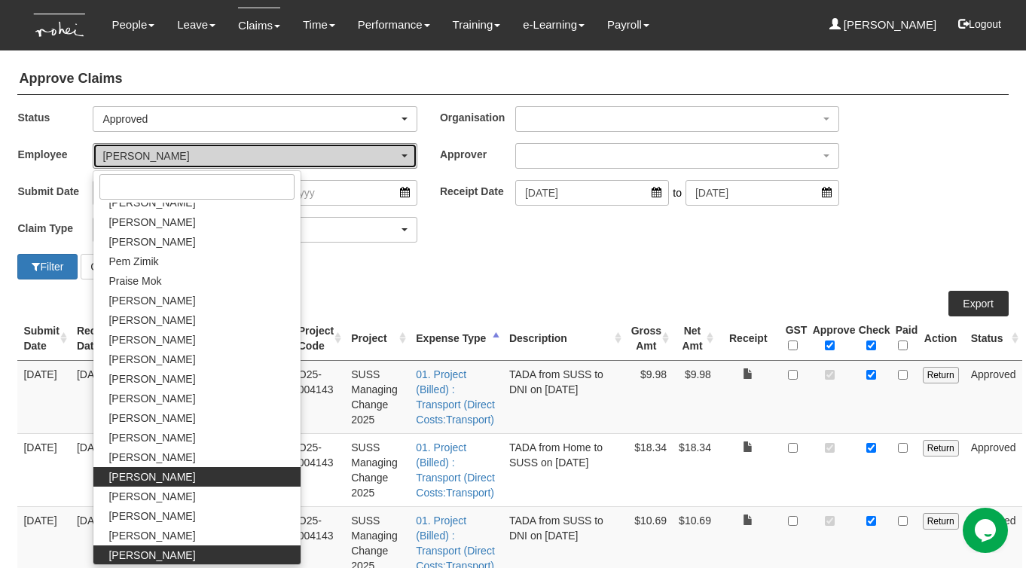
select select "df7a13c8-cd75-4da2-9b19-f6f478b78a1f"
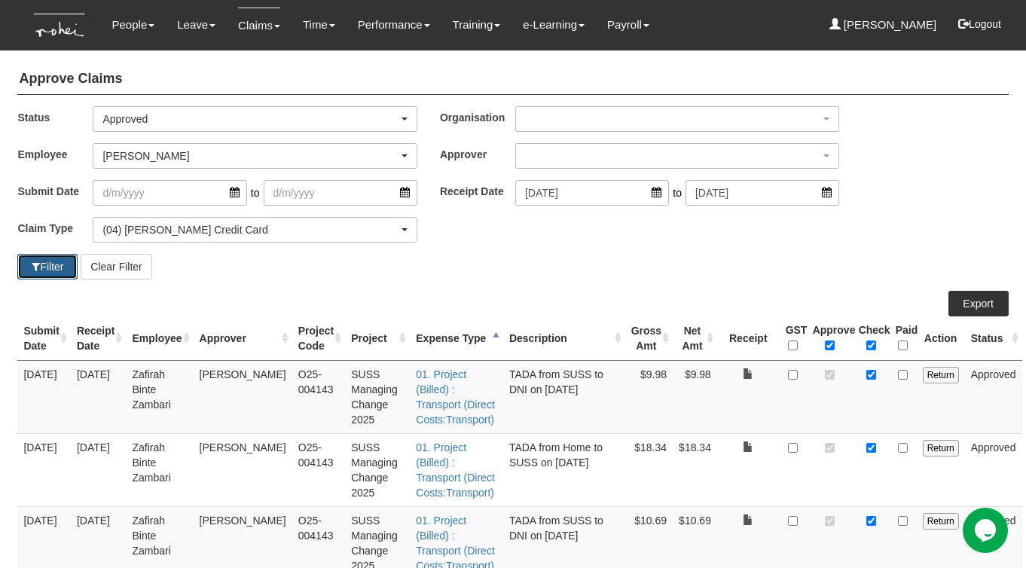
click at [51, 272] on button "Filter" at bounding box center [47, 267] width 60 height 26
select select "50"
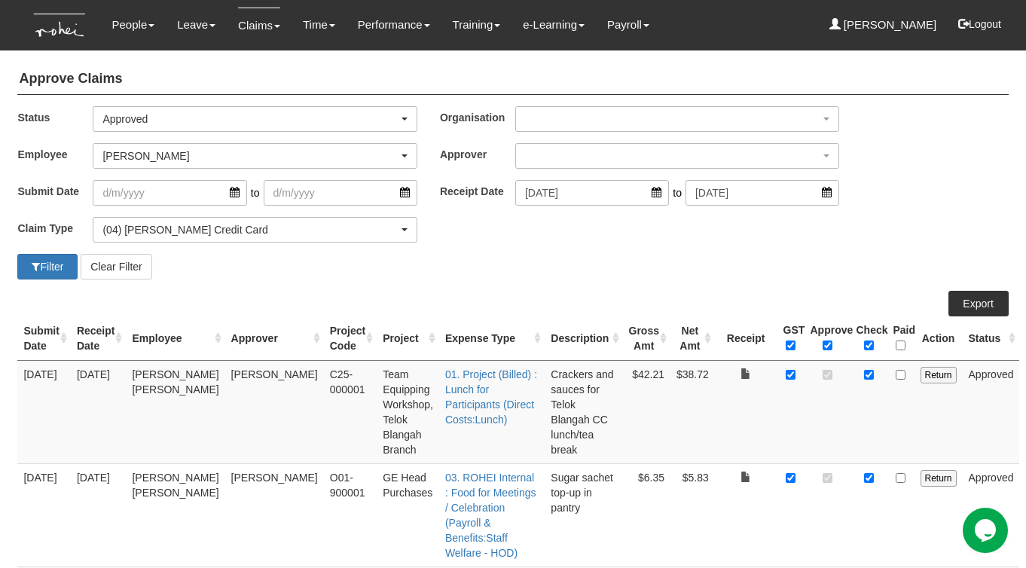
click at [464, 264] on div "Filter Clear Filter" at bounding box center [259, 267] width 507 height 26
click at [158, 160] on div "Valerie Chui" at bounding box center [249, 155] width 295 height 15
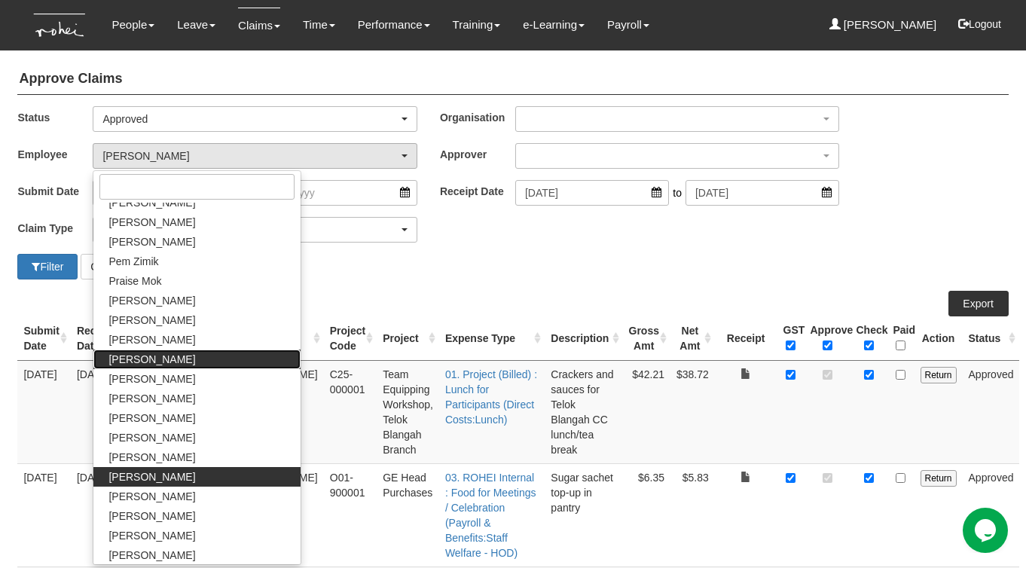
click at [133, 359] on span "[PERSON_NAME]" at bounding box center [151, 359] width 87 height 15
select select "5a253378-523a-4c52-9c83-550f69dab0df"
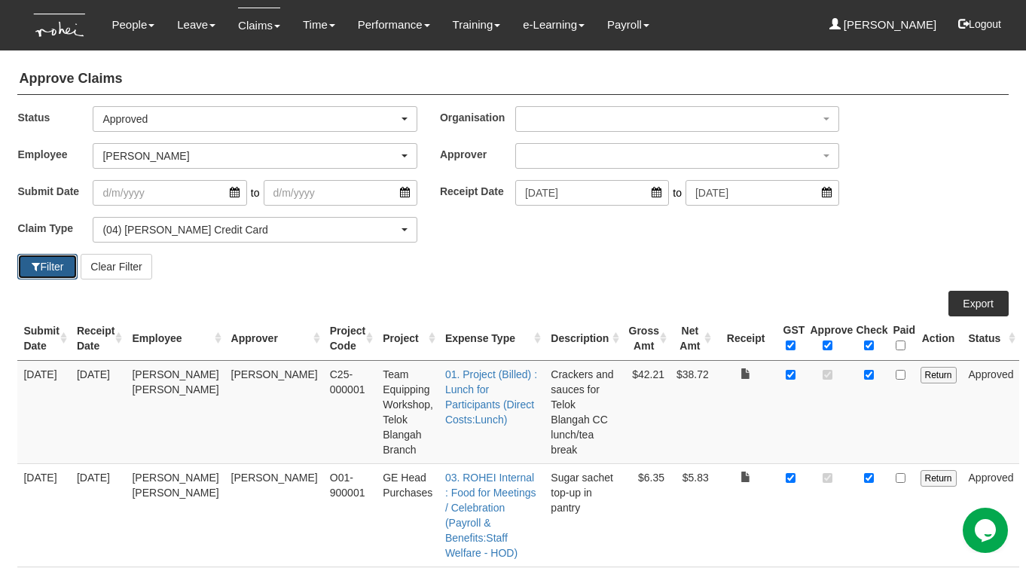
click at [51, 269] on button "Filter" at bounding box center [47, 267] width 60 height 26
select select "50"
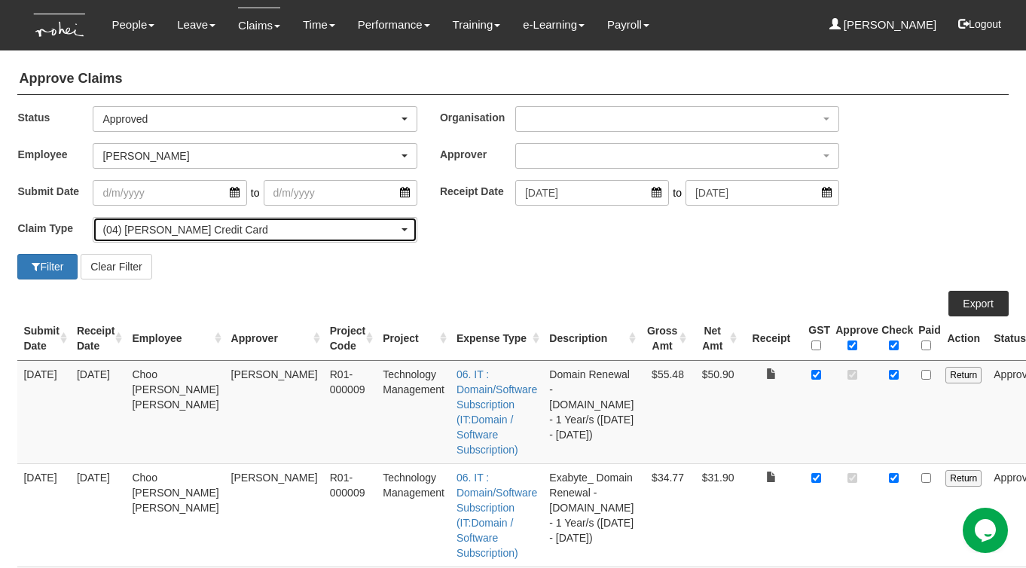
click at [227, 229] on div "(04) Roy's Credit Card" at bounding box center [249, 229] width 295 height 15
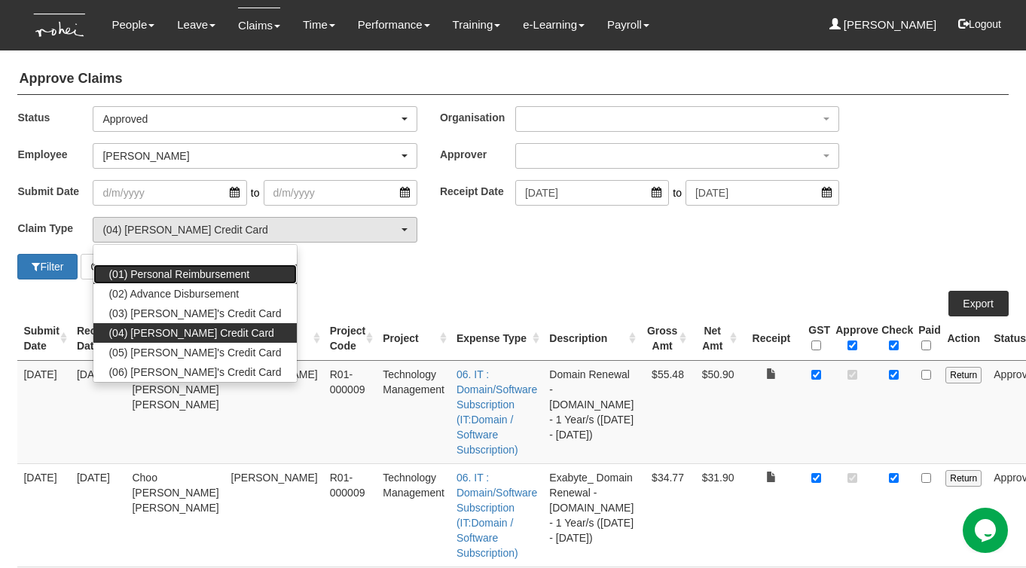
click at [189, 277] on span "(01) Personal Reimbursement" at bounding box center [178, 274] width 141 height 15
select select "14"
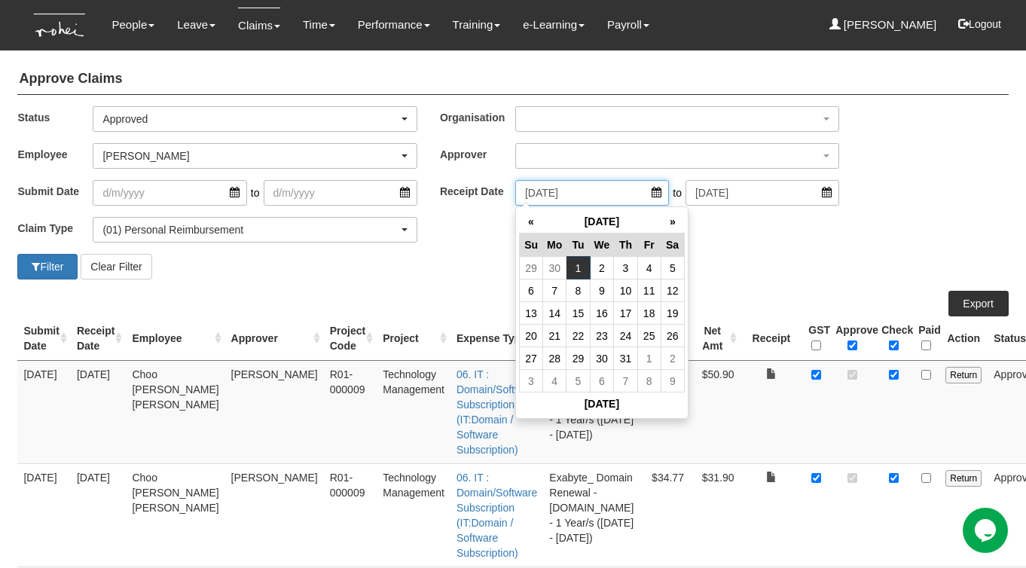
drag, startPoint x: 588, startPoint y: 193, endPoint x: 503, endPoint y: 194, distance: 85.1
click at [503, 194] on div "Receipt Date 1/7/2025 to 31/7/2025" at bounding box center [640, 193] width 422 height 26
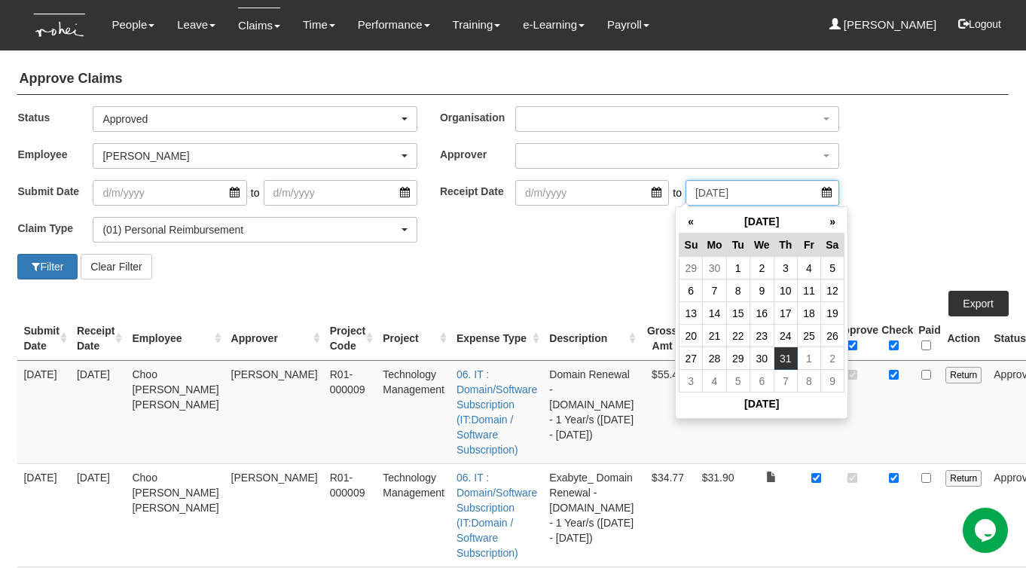
drag, startPoint x: 751, startPoint y: 194, endPoint x: 641, endPoint y: 194, distance: 110.0
click at [640, 194] on div "to 31/7/2025" at bounding box center [677, 193] width 324 height 26
click at [521, 274] on div "Filter Clear Filter" at bounding box center [512, 267] width 1013 height 26
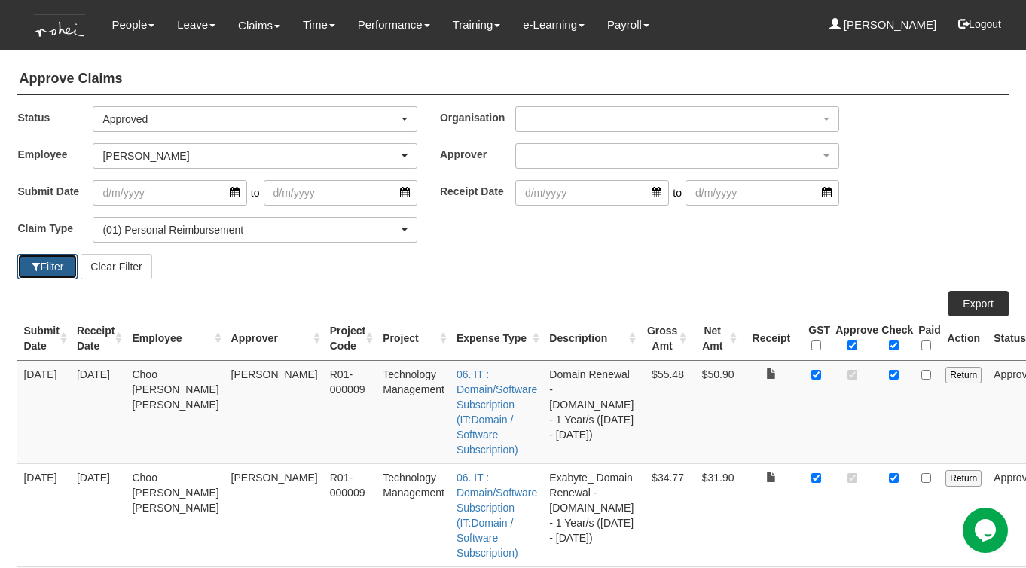
click at [53, 274] on button "Filter" at bounding box center [47, 267] width 60 height 26
select select "50"
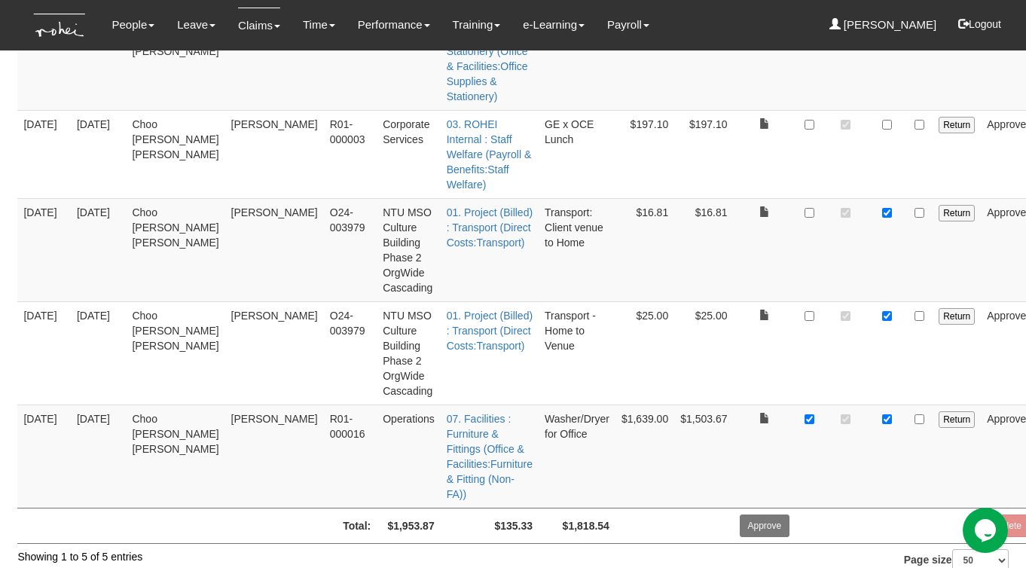
scroll to position [357, 0]
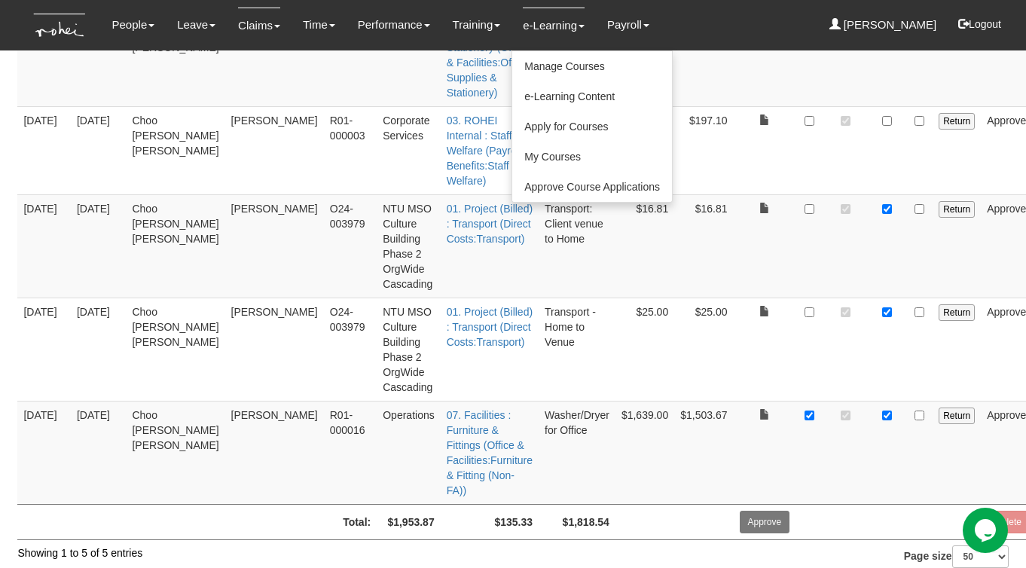
drag, startPoint x: 377, startPoint y: 63, endPoint x: 527, endPoint y: 5, distance: 160.7
click at [0, 0] on nav "Toggle navigation People Setup Users Departments Organisations Modules Manage P…" at bounding box center [513, 25] width 1026 height 50
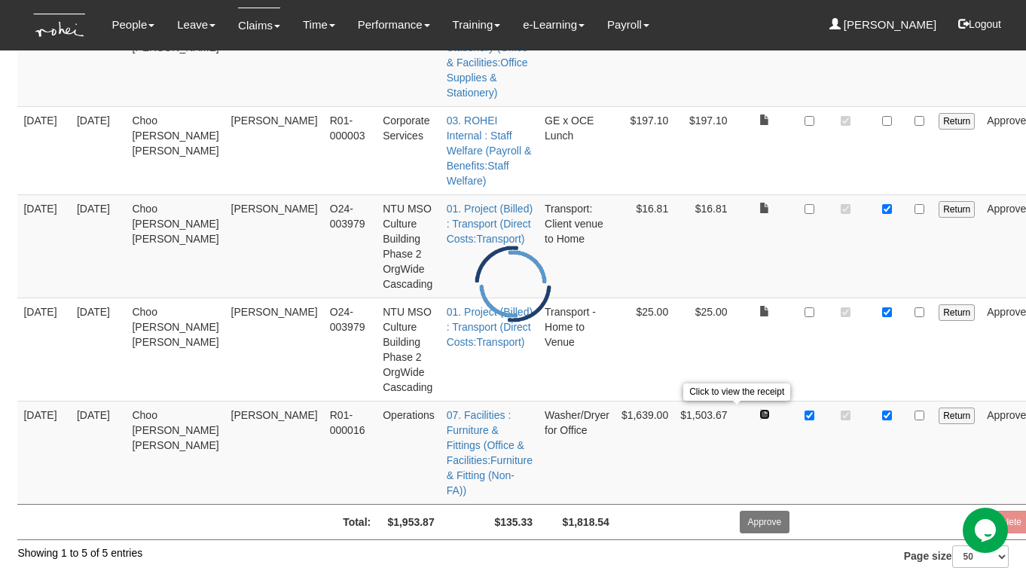
click at [759, 411] on link at bounding box center [764, 414] width 11 height 11
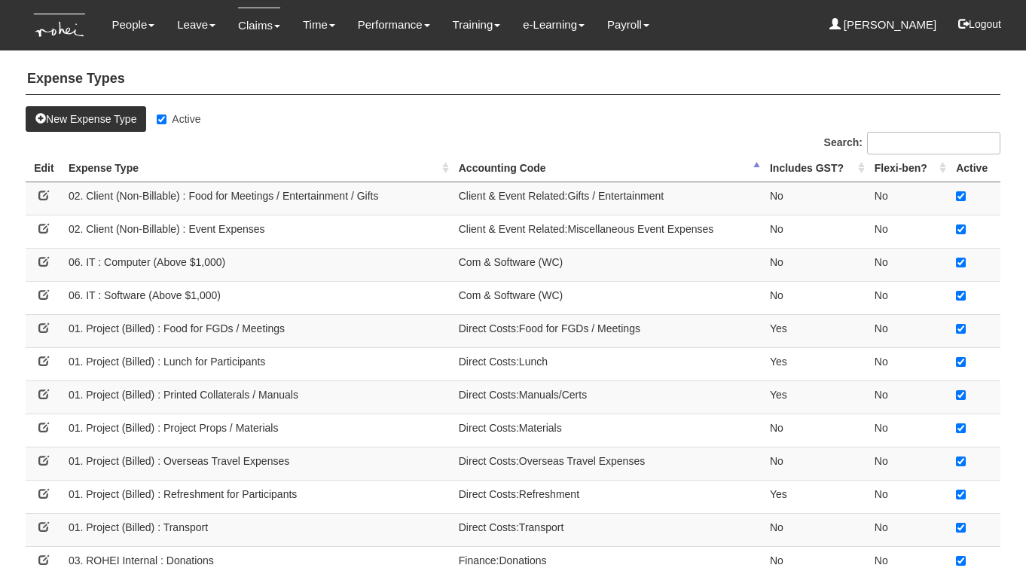
select select "50"
click at [447, 167] on th "Expense Type" at bounding box center [258, 168] width 390 height 28
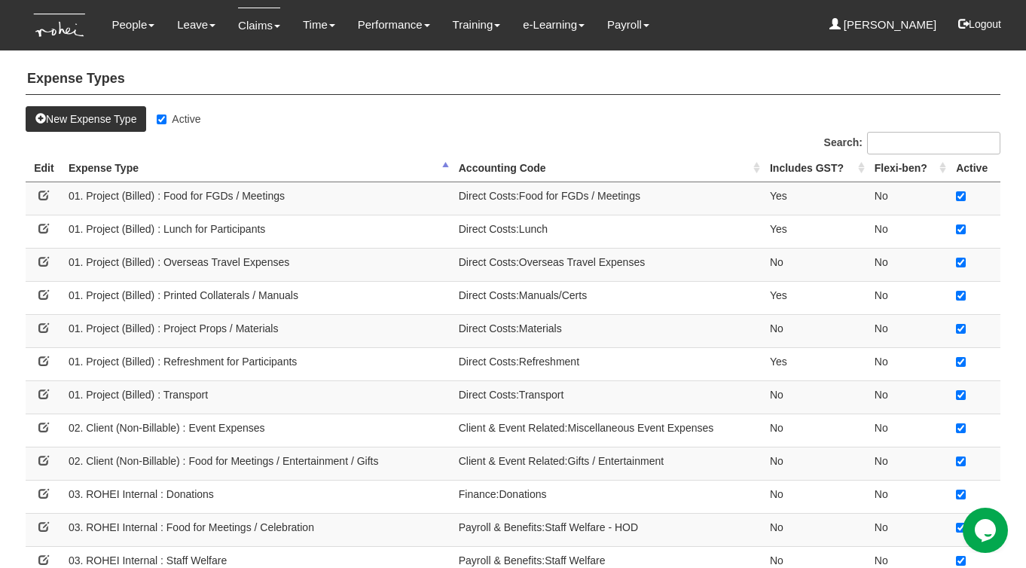
click at [757, 168] on th "Accounting Code" at bounding box center [608, 168] width 311 height 28
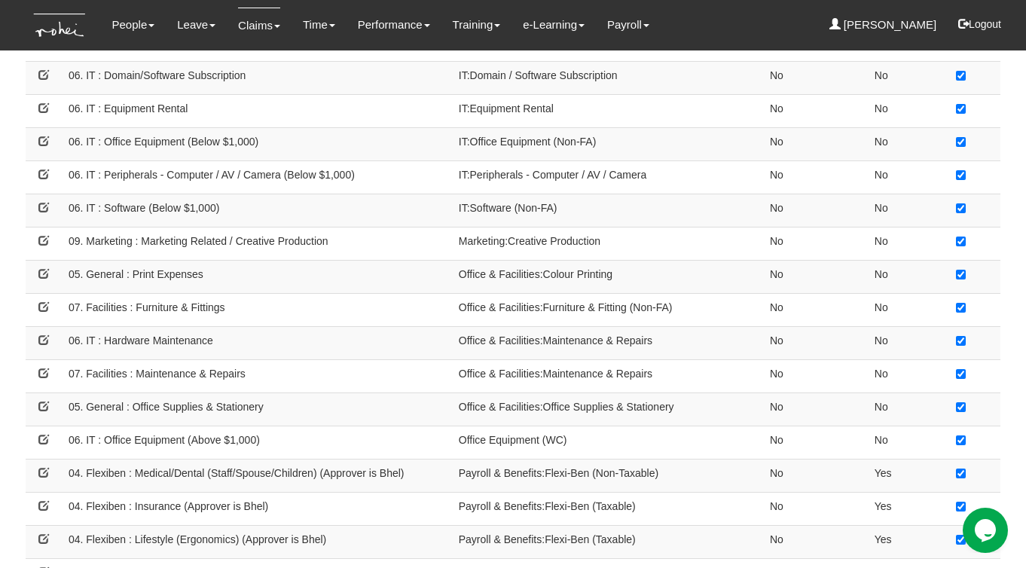
scroll to position [723, 0]
